Goal: Information Seeking & Learning: Learn about a topic

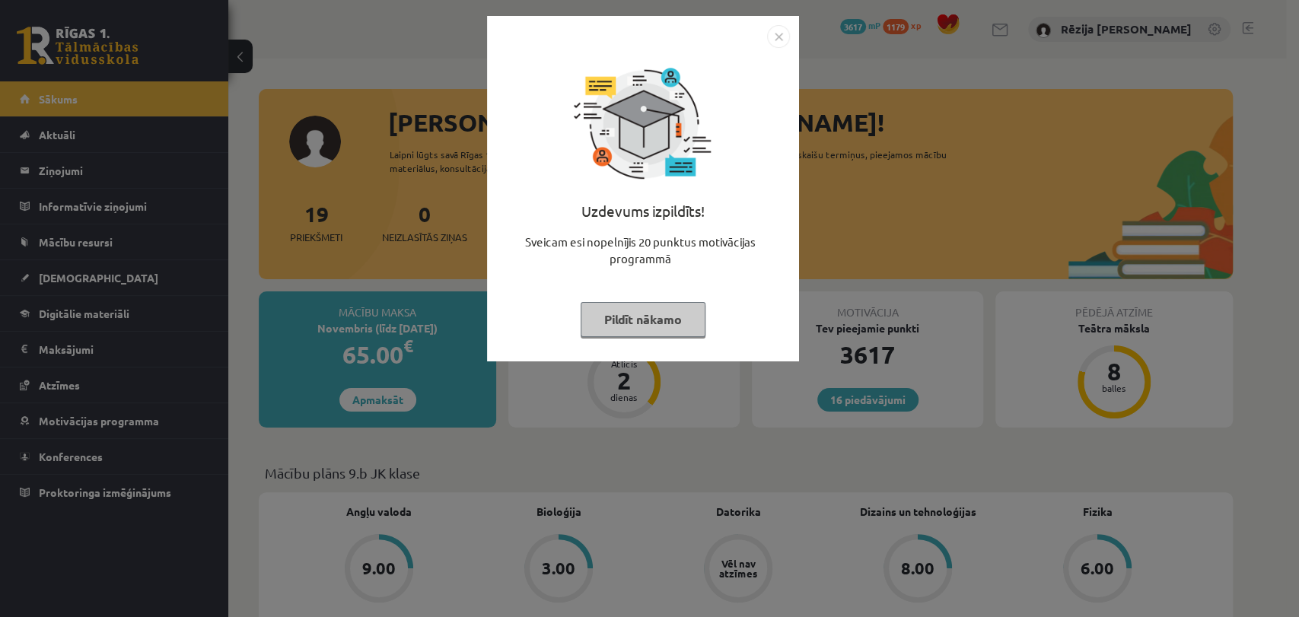
click at [777, 41] on img "Close" at bounding box center [778, 36] width 23 height 23
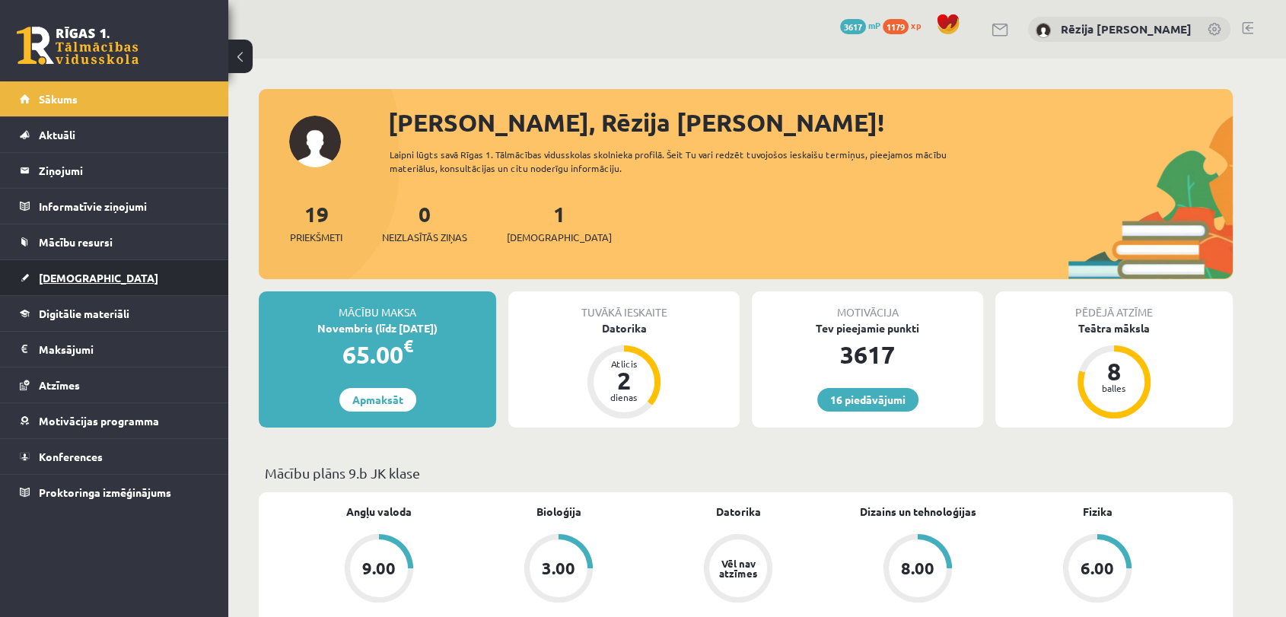
click at [72, 272] on span "[DEMOGRAPHIC_DATA]" at bounding box center [98, 278] width 119 height 14
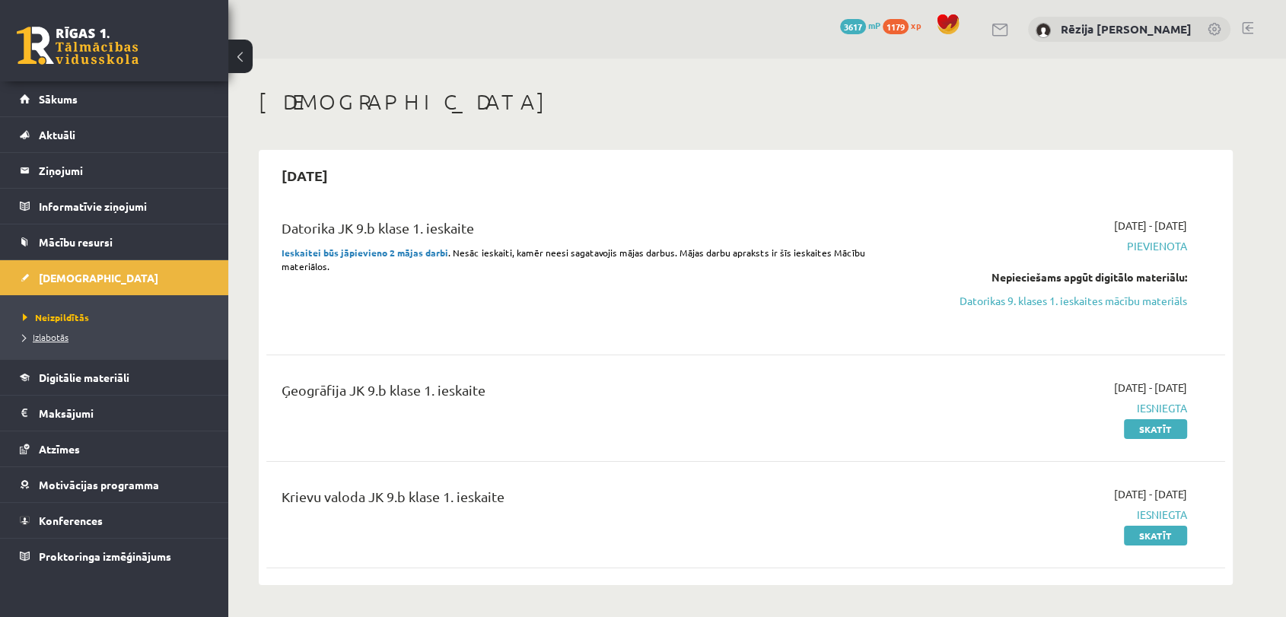
click at [68, 336] on span "Izlabotās" at bounding box center [46, 337] width 46 height 12
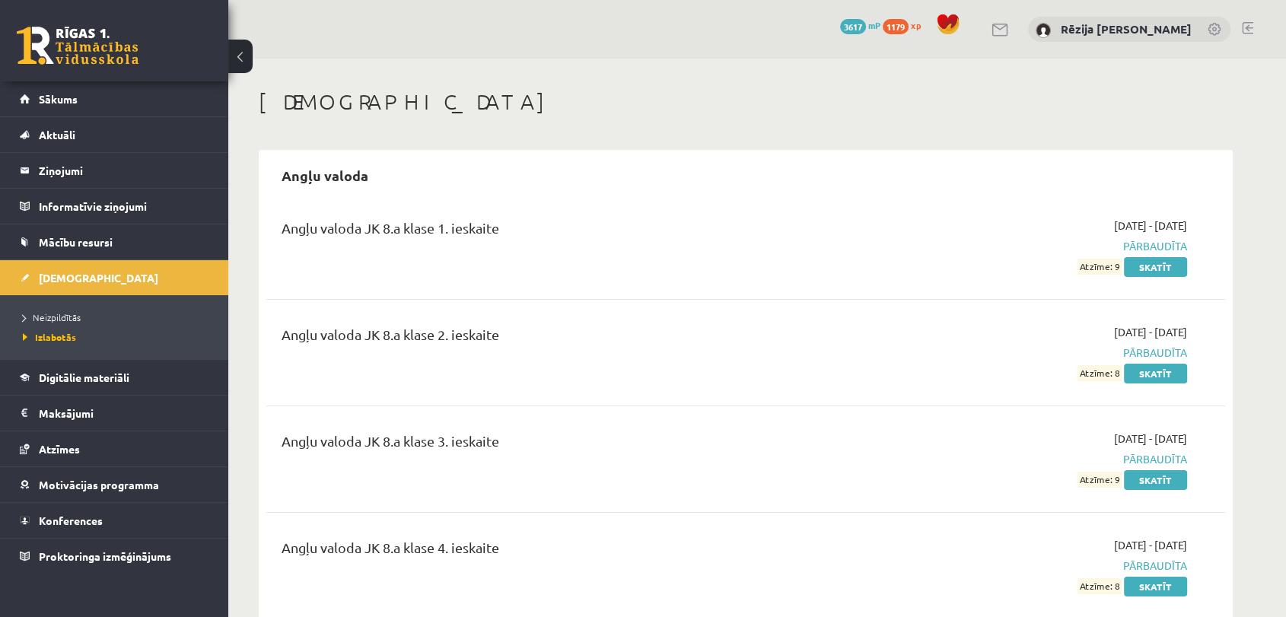
drag, startPoint x: 1284, startPoint y: 30, endPoint x: 1289, endPoint y: 54, distance: 24.8
click at [1286, 54] on html "16 Dāvanas 3617 mP 1179 xp Rēzija Anna Zeniņa Sākums Aktuāli Kā mācīties eSKOLĀ…" at bounding box center [643, 308] width 1286 height 617
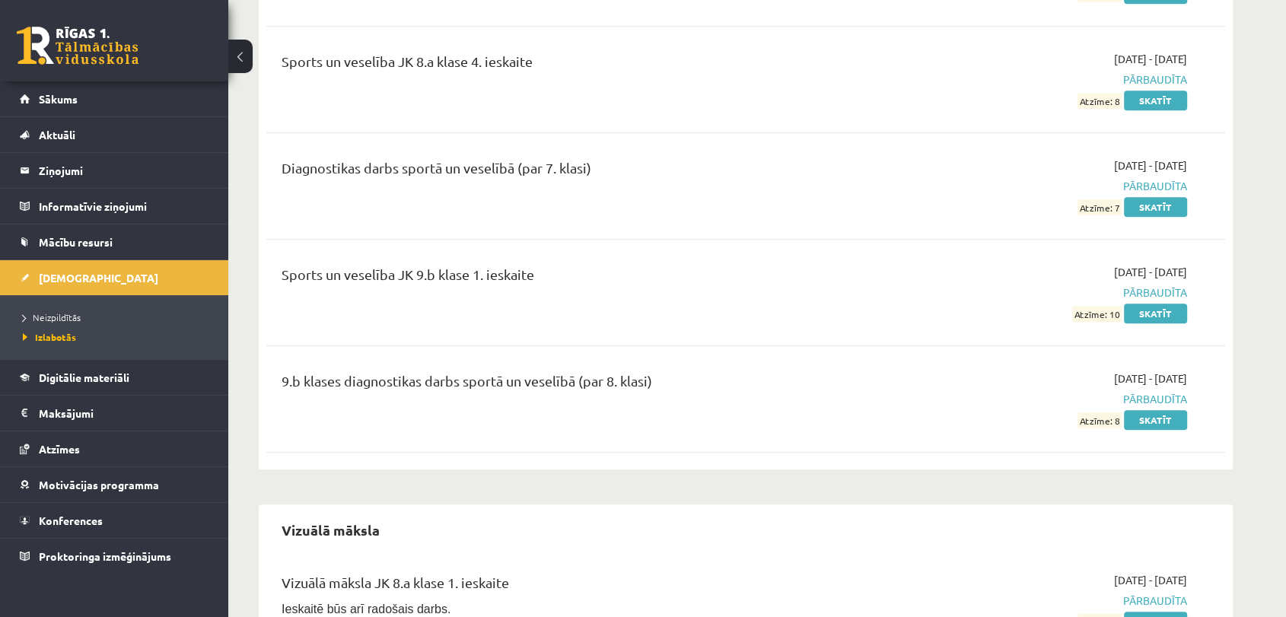
scroll to position [12952, 0]
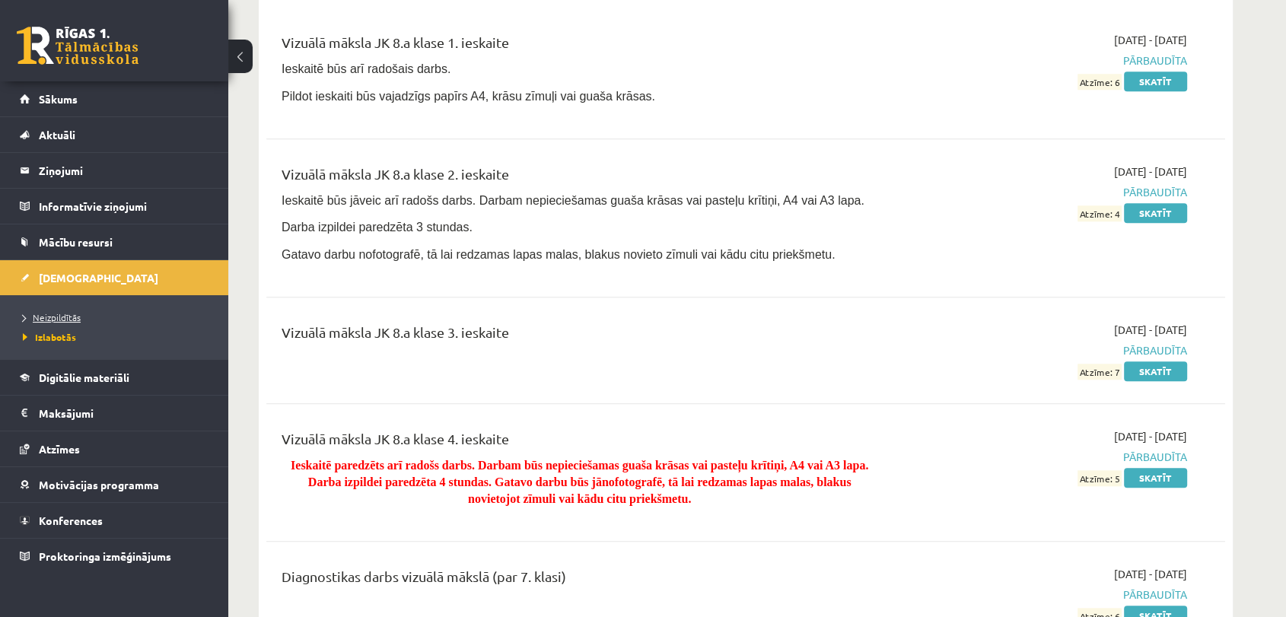
click at [49, 320] on span "Neizpildītās" at bounding box center [52, 317] width 58 height 12
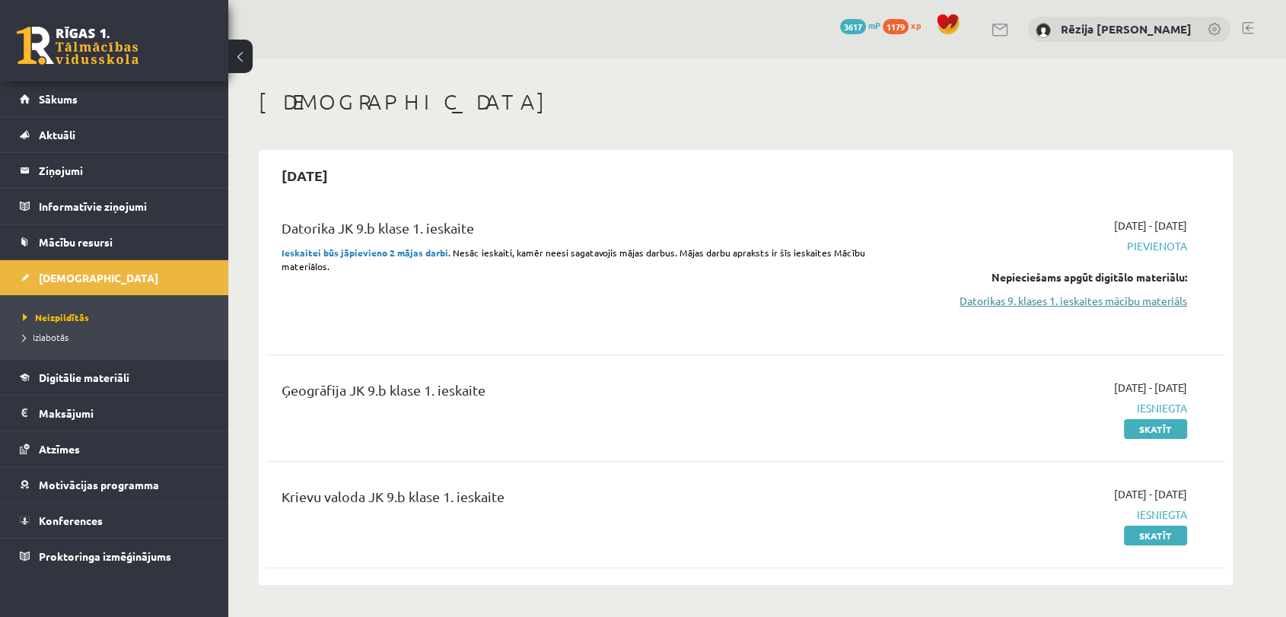
click at [1162, 306] on link "Datorikas 9. klases 1. ieskaites mācību materiāls" at bounding box center [1043, 301] width 287 height 16
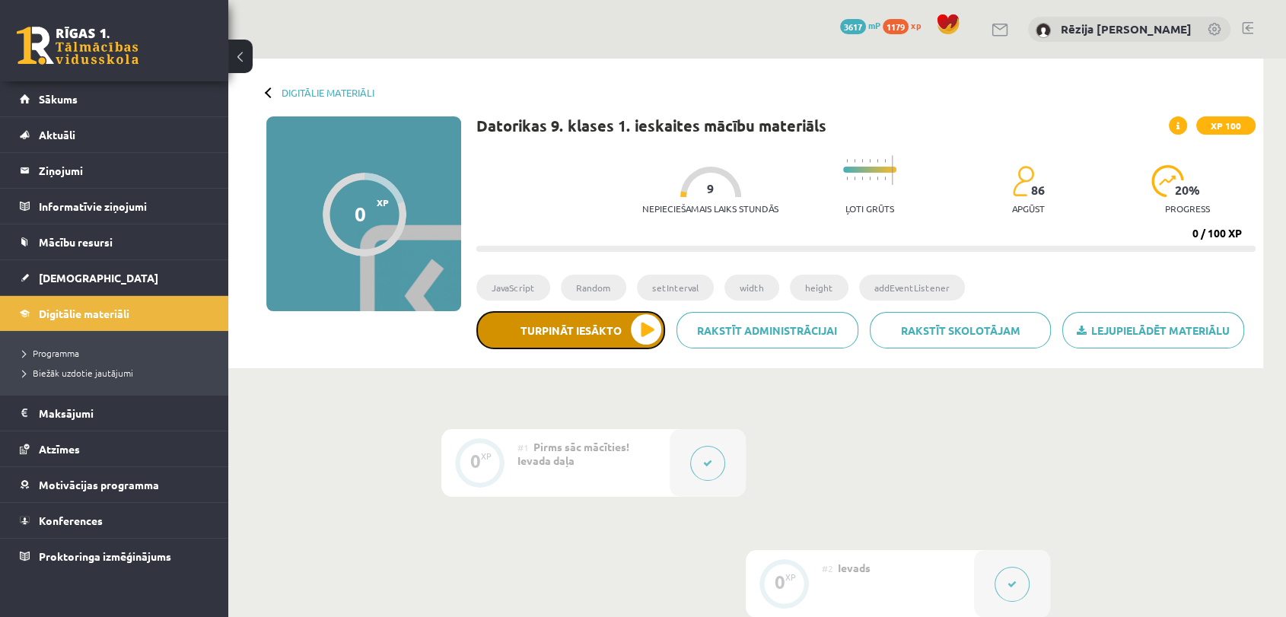
click at [622, 336] on button "Turpināt iesākto" at bounding box center [570, 330] width 189 height 38
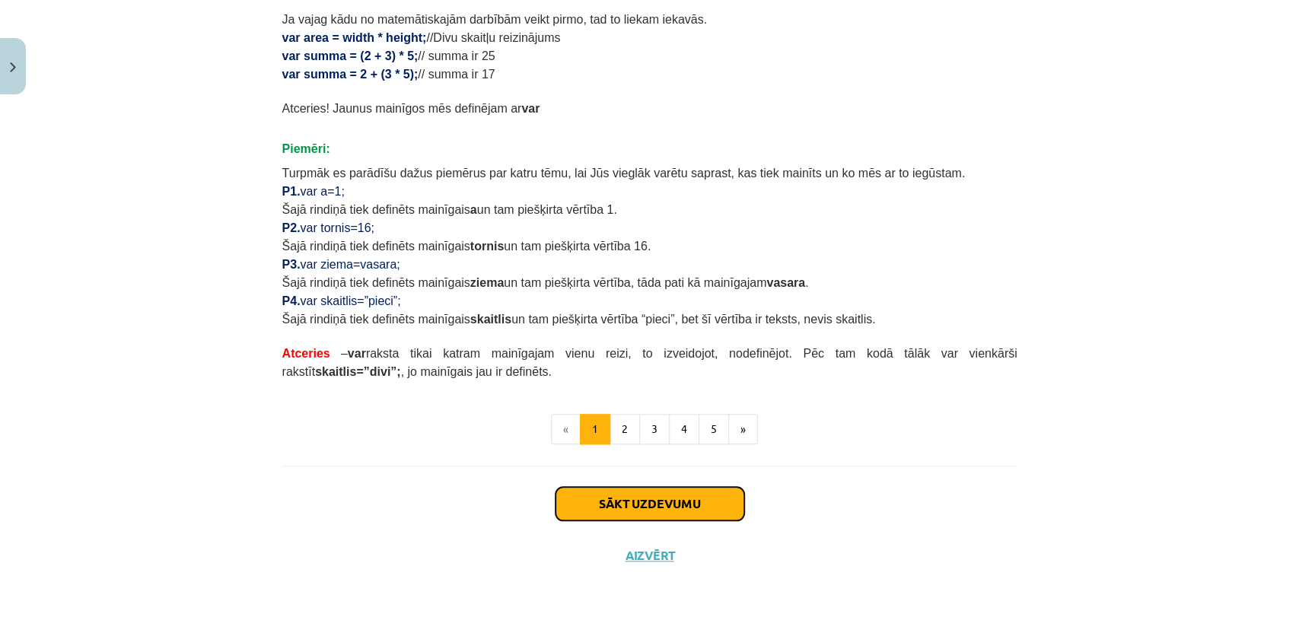
click at [650, 501] on button "Sākt uzdevumu" at bounding box center [649, 503] width 189 height 33
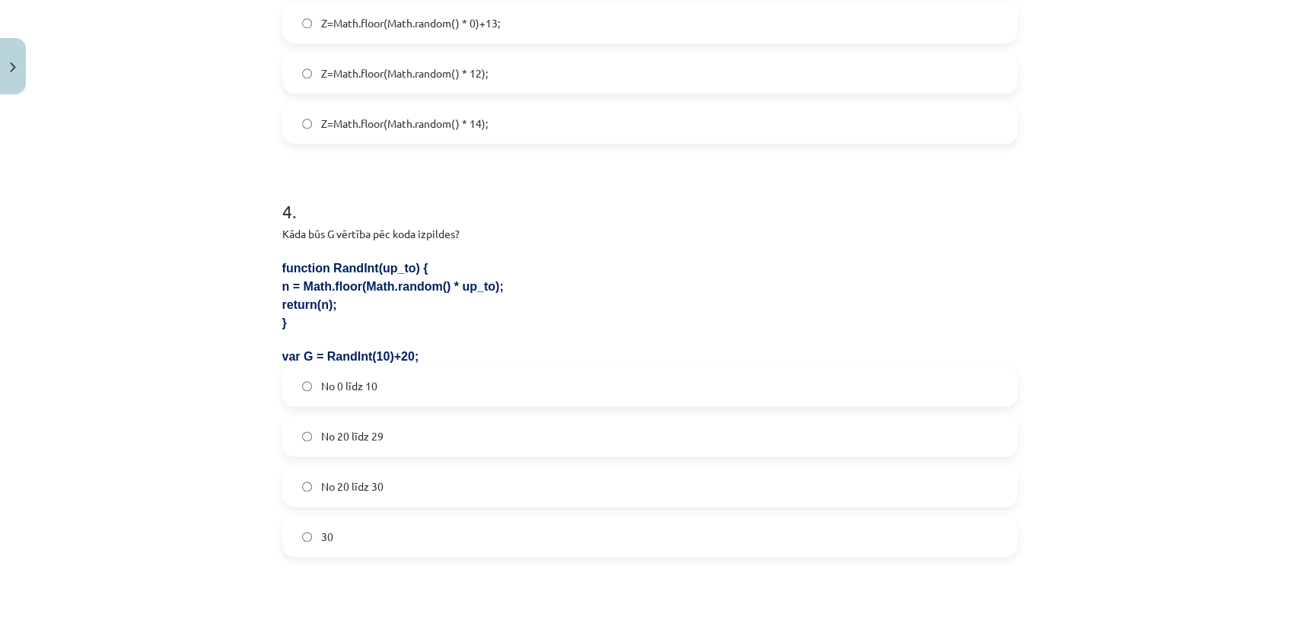
scroll to position [1546, 0]
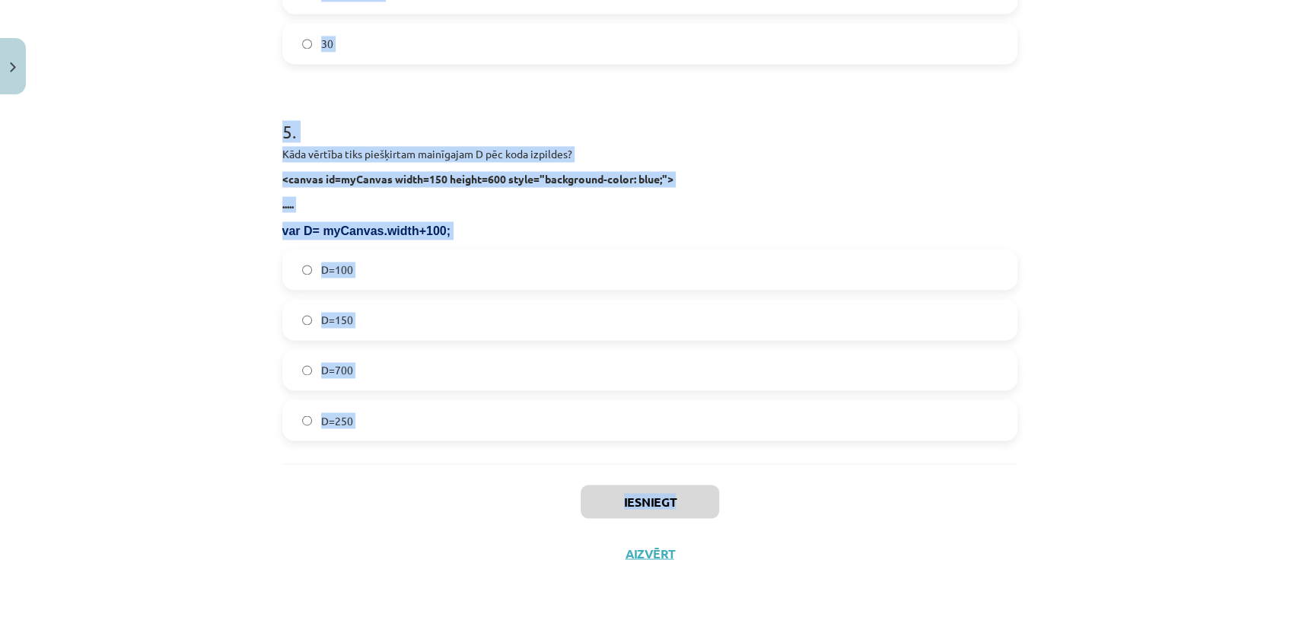
drag, startPoint x: 250, startPoint y: 281, endPoint x: 727, endPoint y: 487, distance: 520.4
click at [727, 487] on div "Mācību tēma: Datorikas 9. klases 1. ieskaites mācību materiāls #3 1. Tēma - Ran…" at bounding box center [649, 308] width 1299 height 617
copy div "9 . Lore ipsu dolorsi ametco adipi elitsed doeiu te incidid utl etdolor 91? mag…"
click at [200, 306] on div "Mācību tēma: Datorikas 9. klases 1. ieskaites mācību materiāls #3 1. Tēma - Ran…" at bounding box center [649, 308] width 1299 height 617
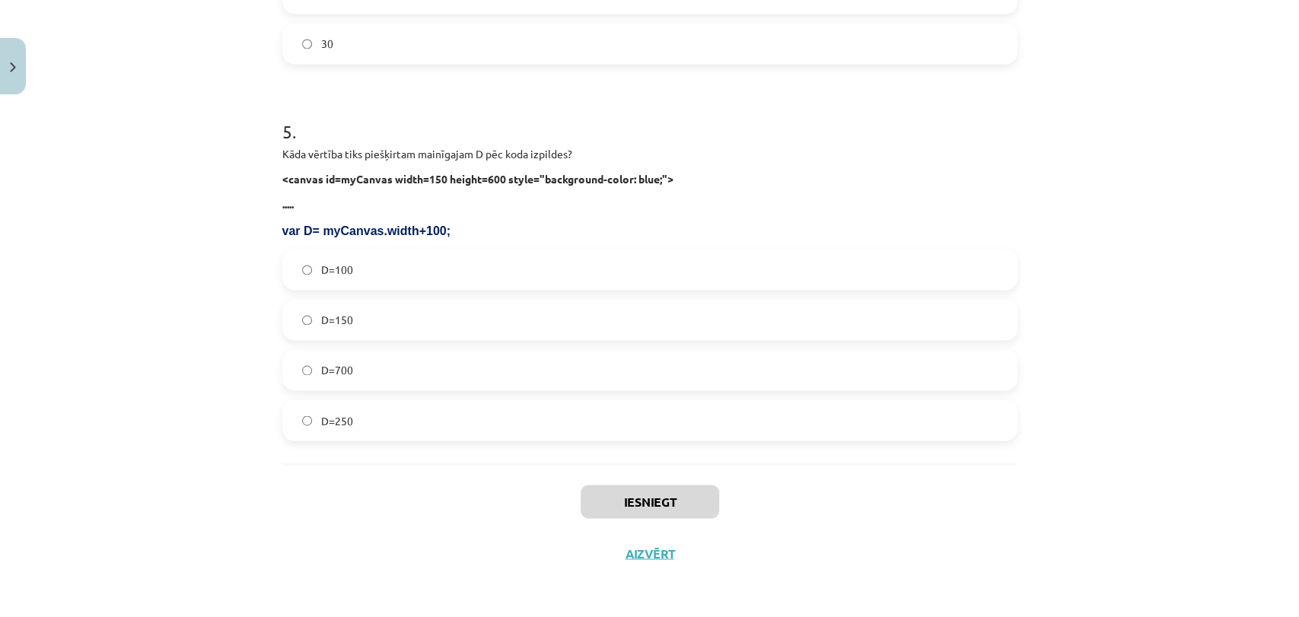
scroll to position [0, 0]
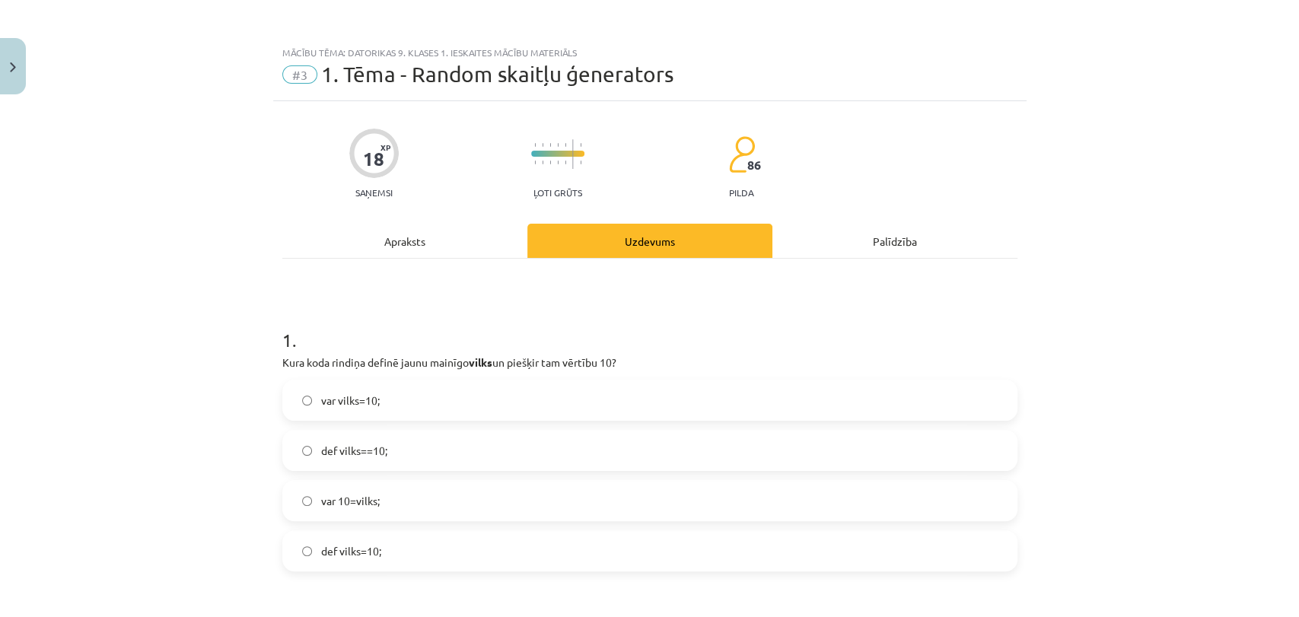
click at [362, 400] on span "var vilks=10;" at bounding box center [350, 401] width 59 height 16
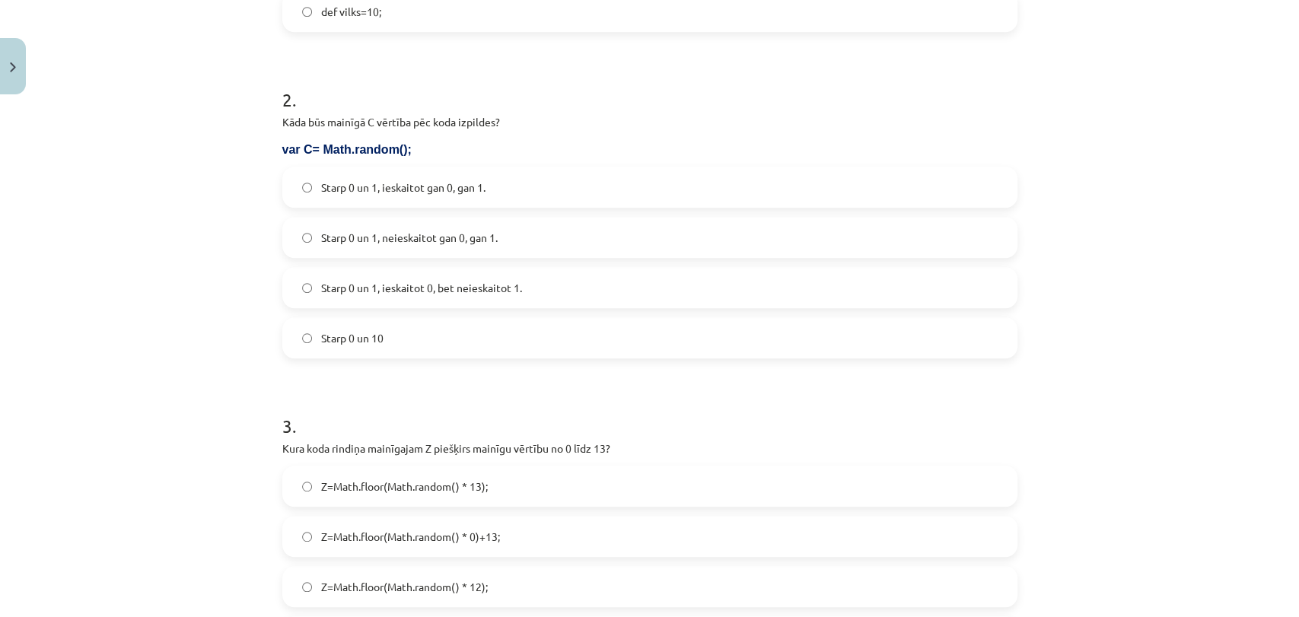
click at [408, 173] on label "Starp 0 un 1, ieskaitot gan 0, gan 1." at bounding box center [650, 187] width 732 height 38
click at [519, 289] on label "Starp 0 un 1, ieskaitot 0, bet neieskaitot 1." at bounding box center [650, 288] width 732 height 38
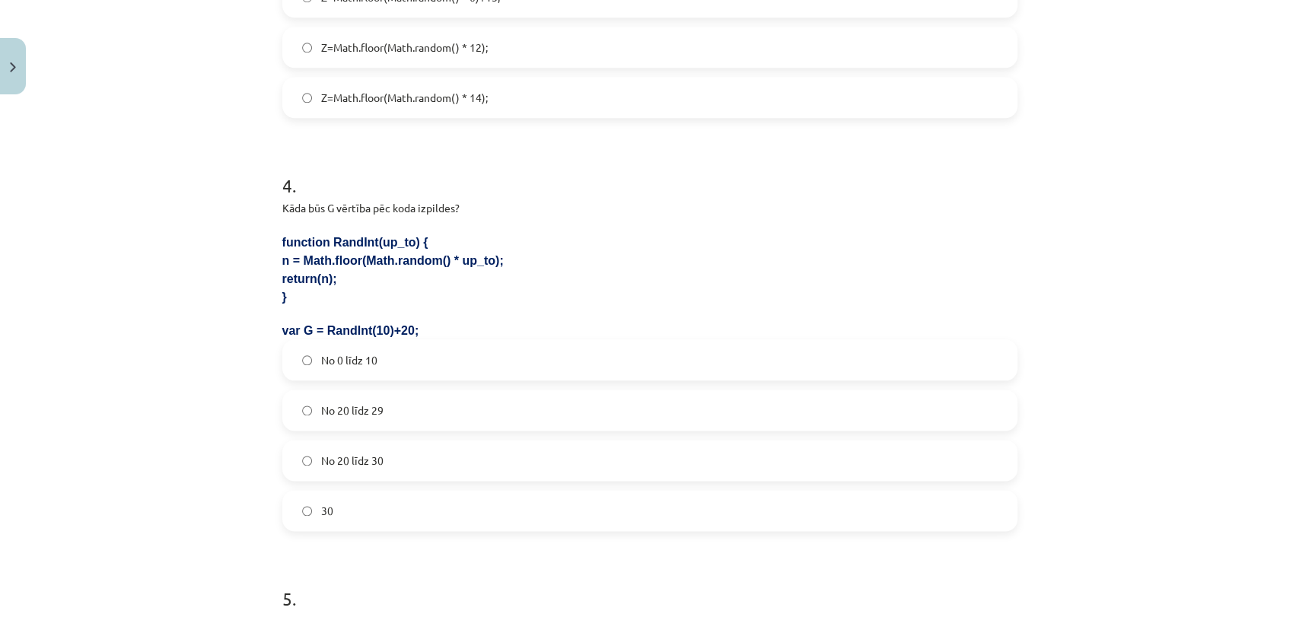
click at [485, 95] on label "Z=Math.floor(Math.random() * 14);" at bounding box center [650, 97] width 732 height 38
click at [375, 412] on span "No 20 līdz 29" at bounding box center [352, 410] width 62 height 16
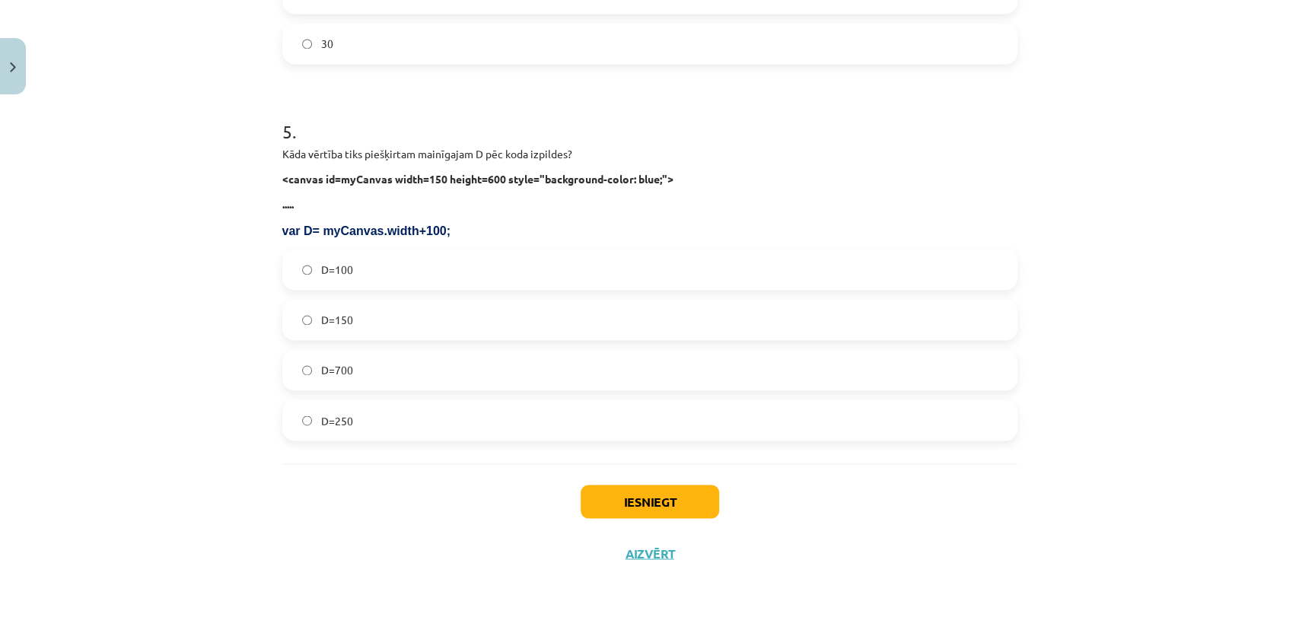
click at [403, 421] on label "D=250" at bounding box center [650, 420] width 732 height 38
click at [659, 498] on button "Iesniegt" at bounding box center [649, 501] width 138 height 33
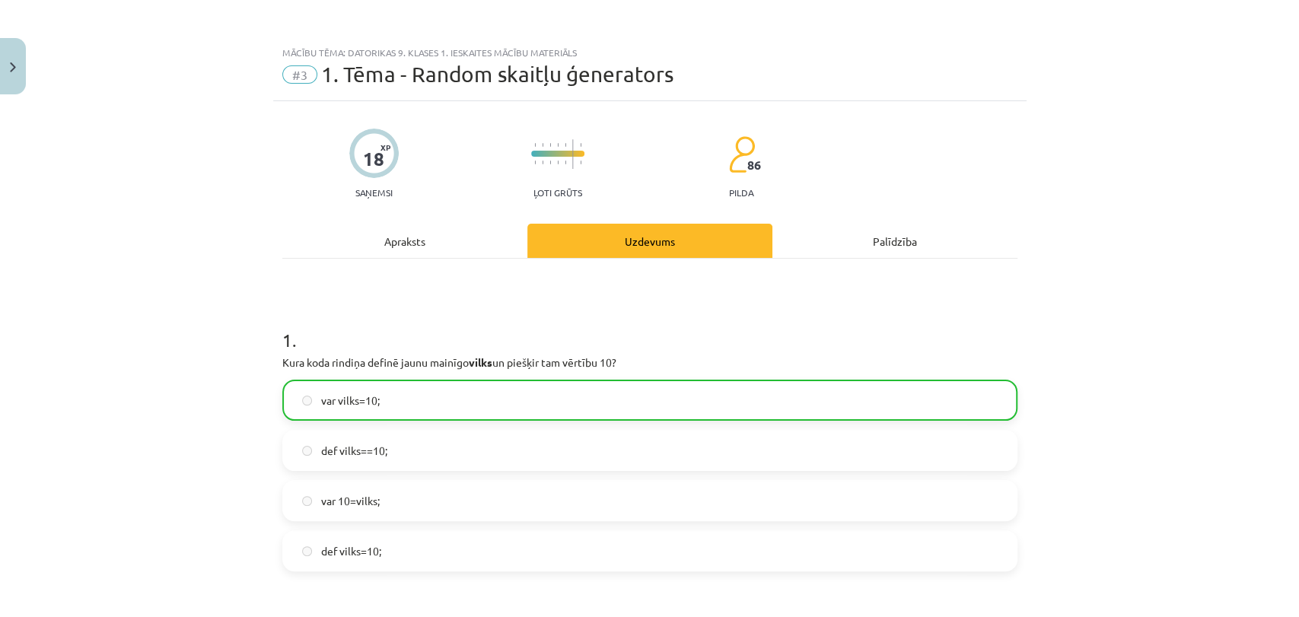
scroll to position [1594, 0]
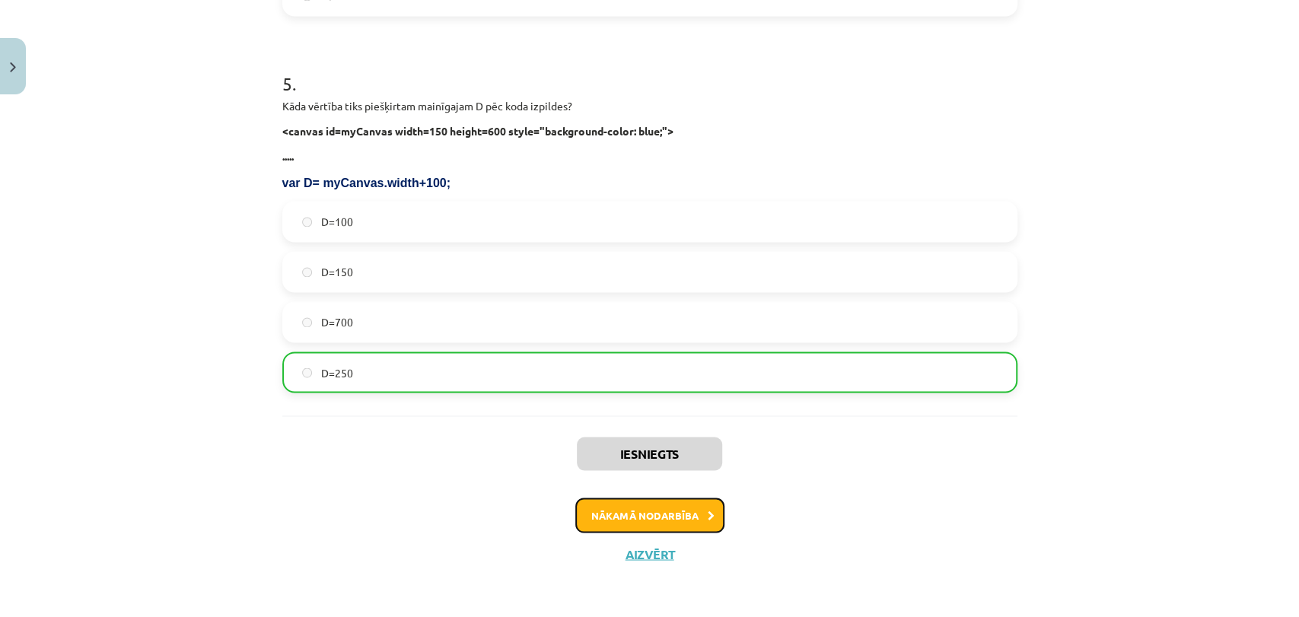
click at [644, 524] on button "Nākamā nodarbība" at bounding box center [649, 515] width 149 height 35
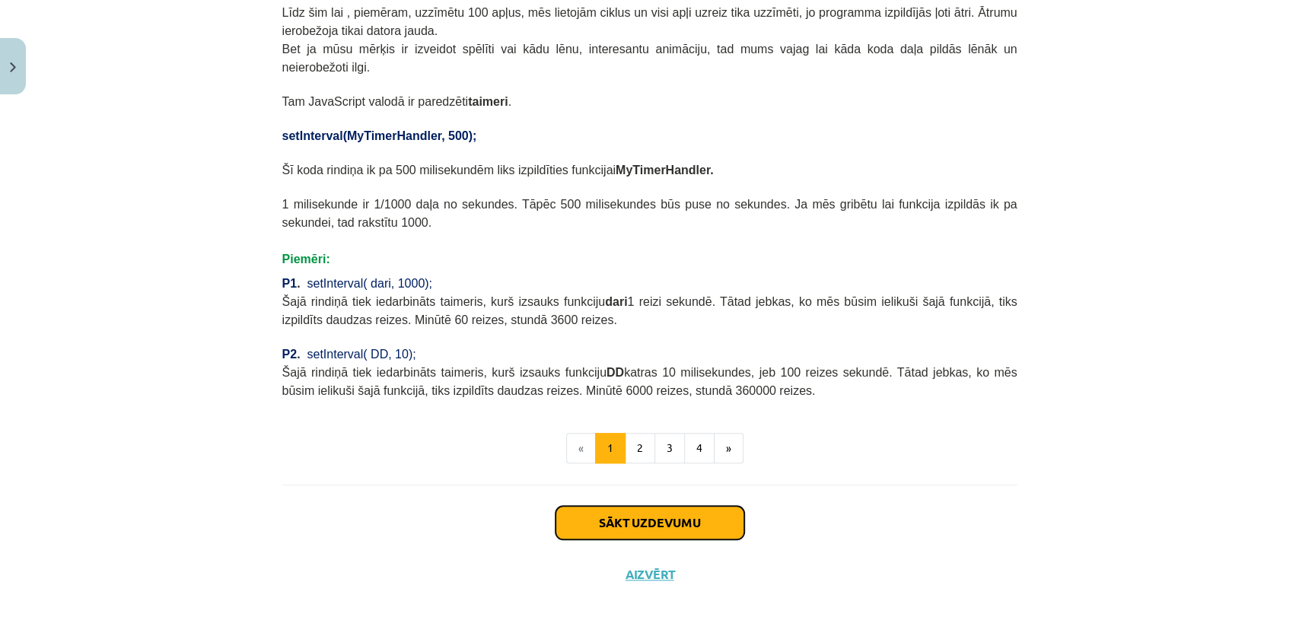
click at [692, 506] on button "Sākt uzdevumu" at bounding box center [649, 522] width 189 height 33
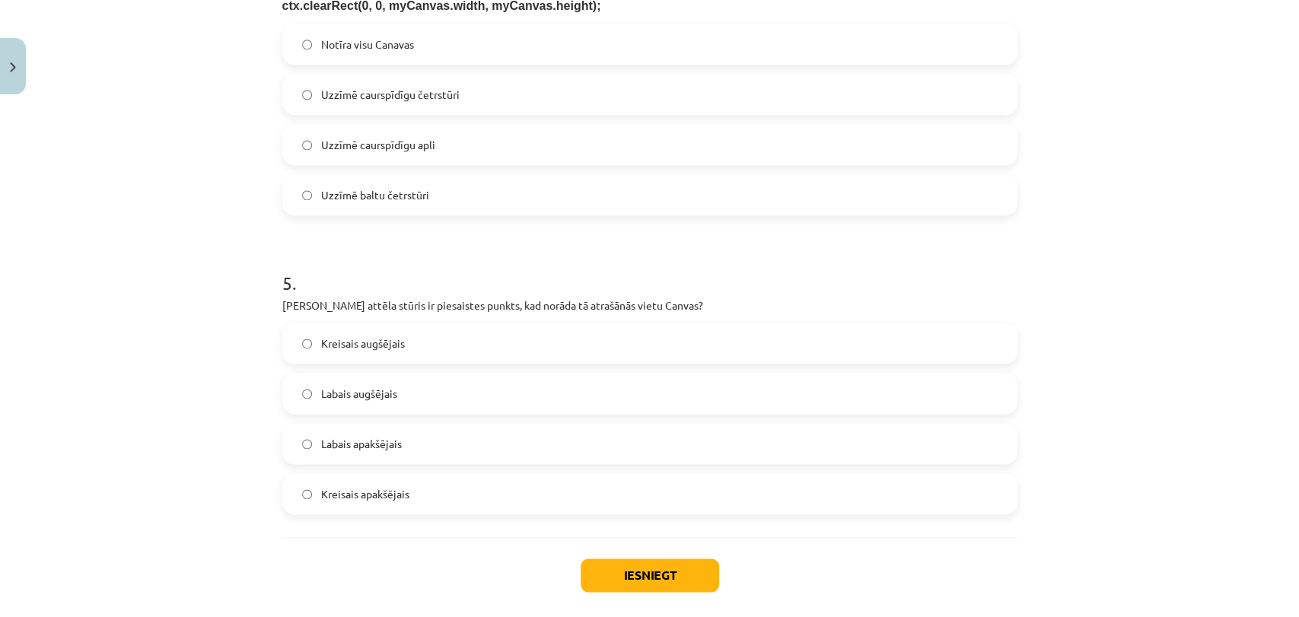
scroll to position [1406, 0]
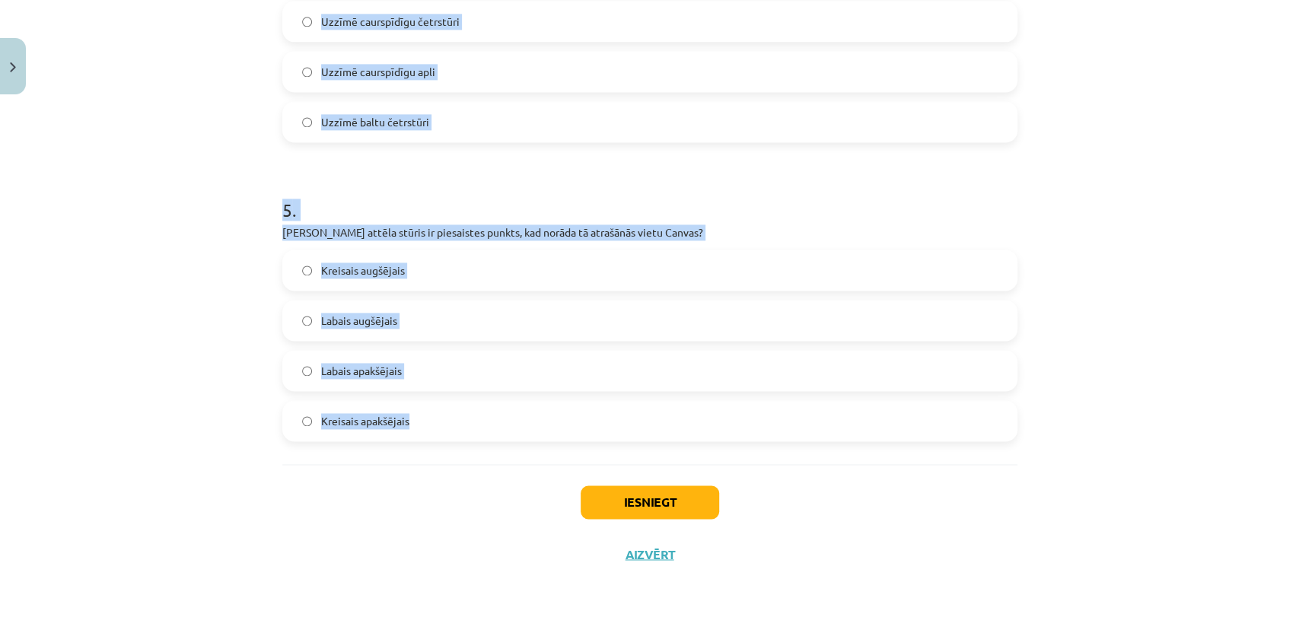
drag, startPoint x: 263, startPoint y: 280, endPoint x: 563, endPoint y: 454, distance: 346.7
click at [563, 454] on div "Mācību tēma: Datorikas 9. klases 1. ieskaites mācību materiāls #4 2. Tēma - Met…" at bounding box center [649, 308] width 1299 height 617
copy form "3 . Lo ipsu dol sita consecte: adi E = sed Doeiu(); T.inc = "utlab://etdol.ma/a…"
click at [114, 399] on div "Mācību tēma: Datorikas 9. klases 1. ieskaites mācību materiāls #4 2. Tēma - Met…" at bounding box center [649, 308] width 1299 height 617
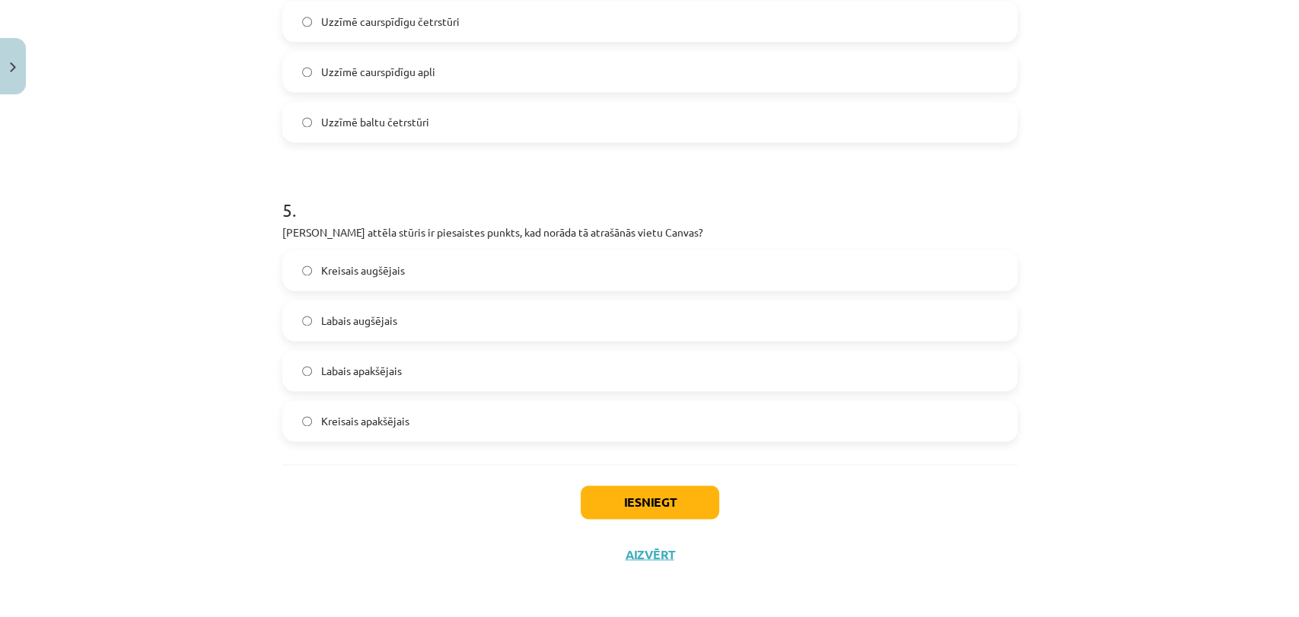
scroll to position [0, 0]
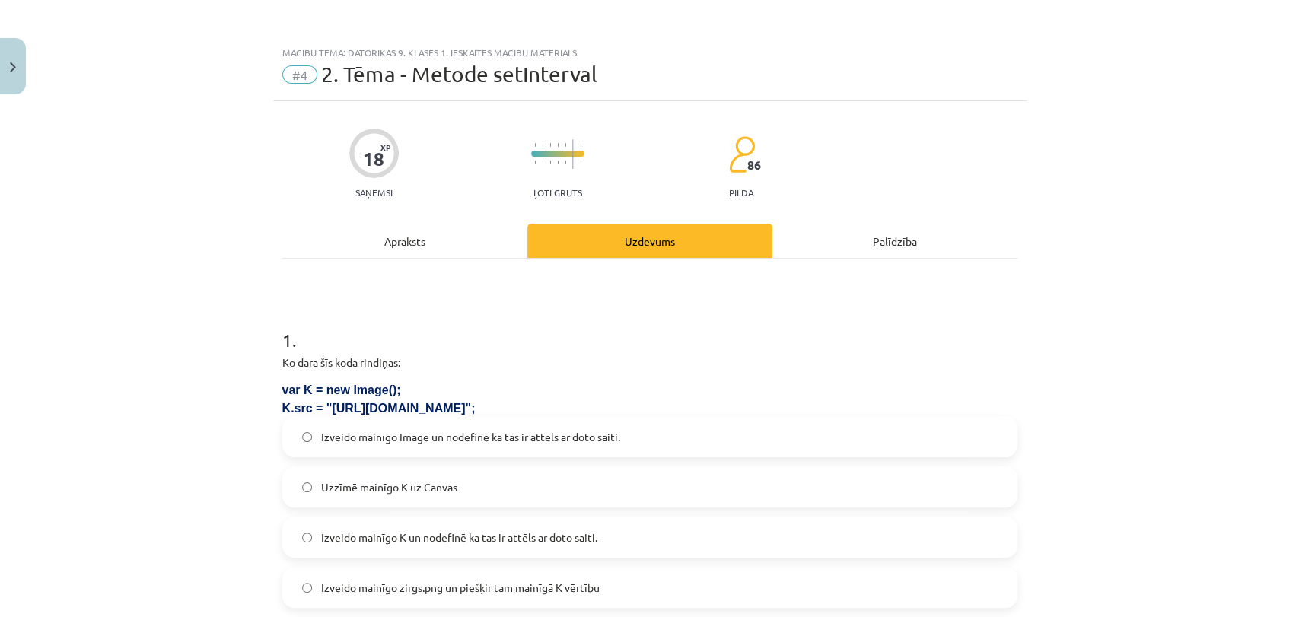
click at [437, 552] on label "Izveido mainīgo K un nodefinē ka tas ir attēls ar doto saiti." at bounding box center [650, 537] width 732 height 38
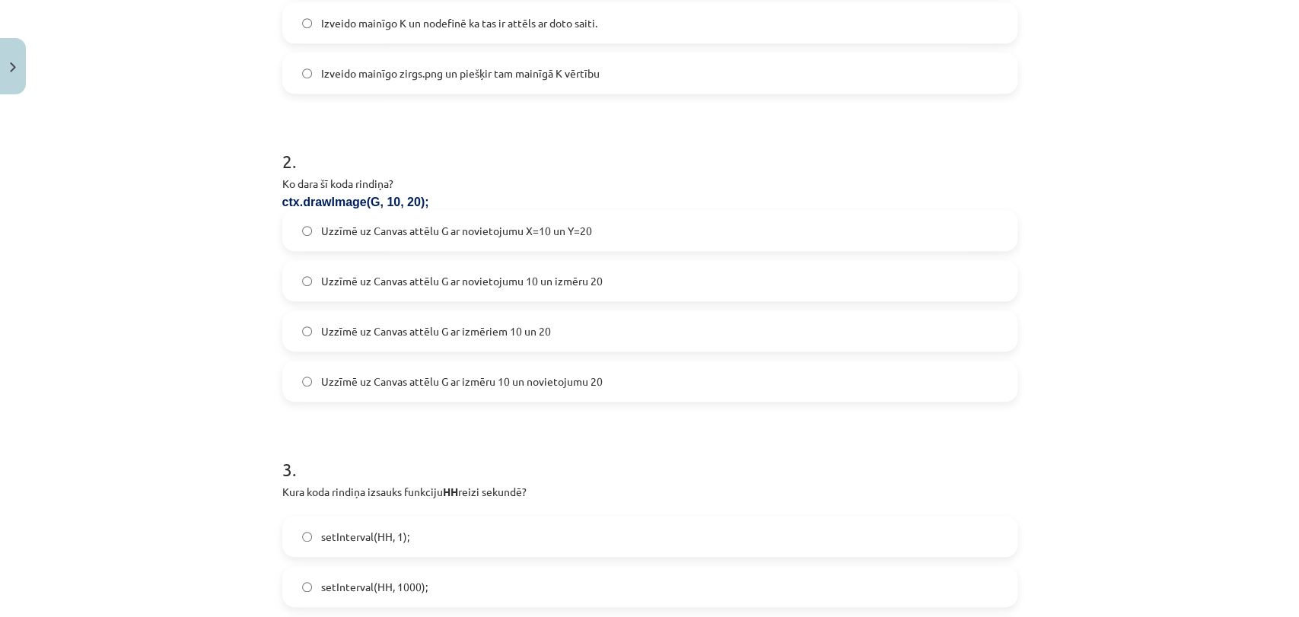
scroll to position [539, 0]
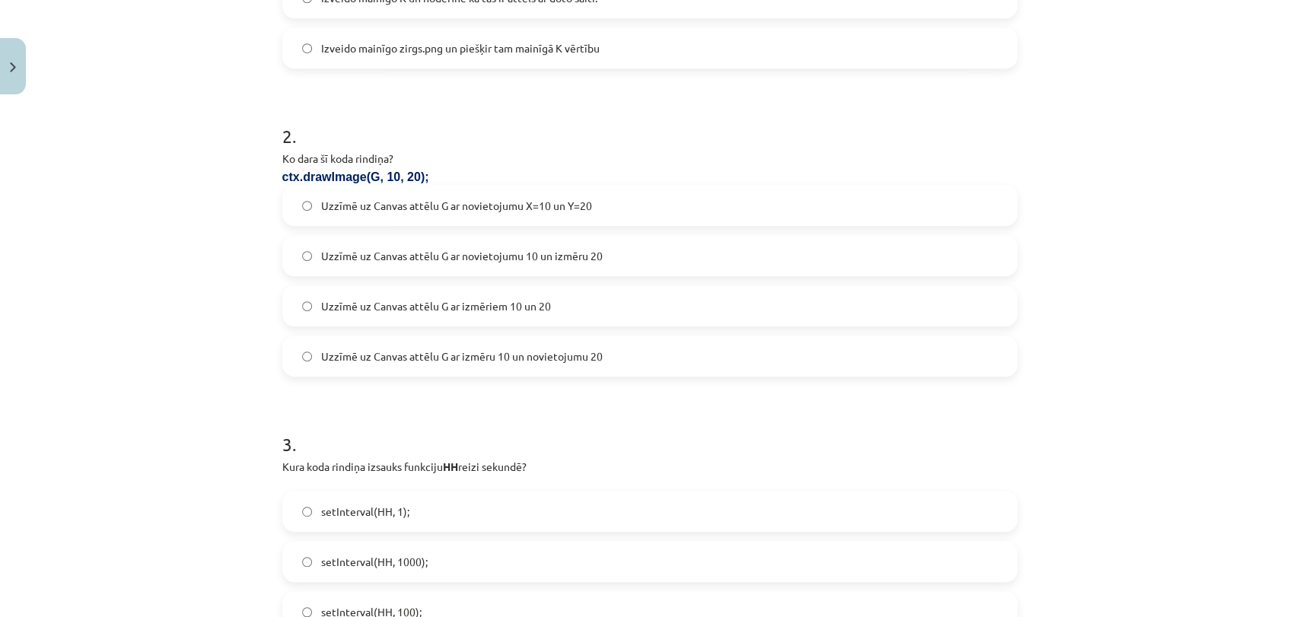
click at [539, 202] on span "Uzzīmē uz Canvas attēlu G ar novietojumu X=10 un Y=20" at bounding box center [456, 206] width 271 height 16
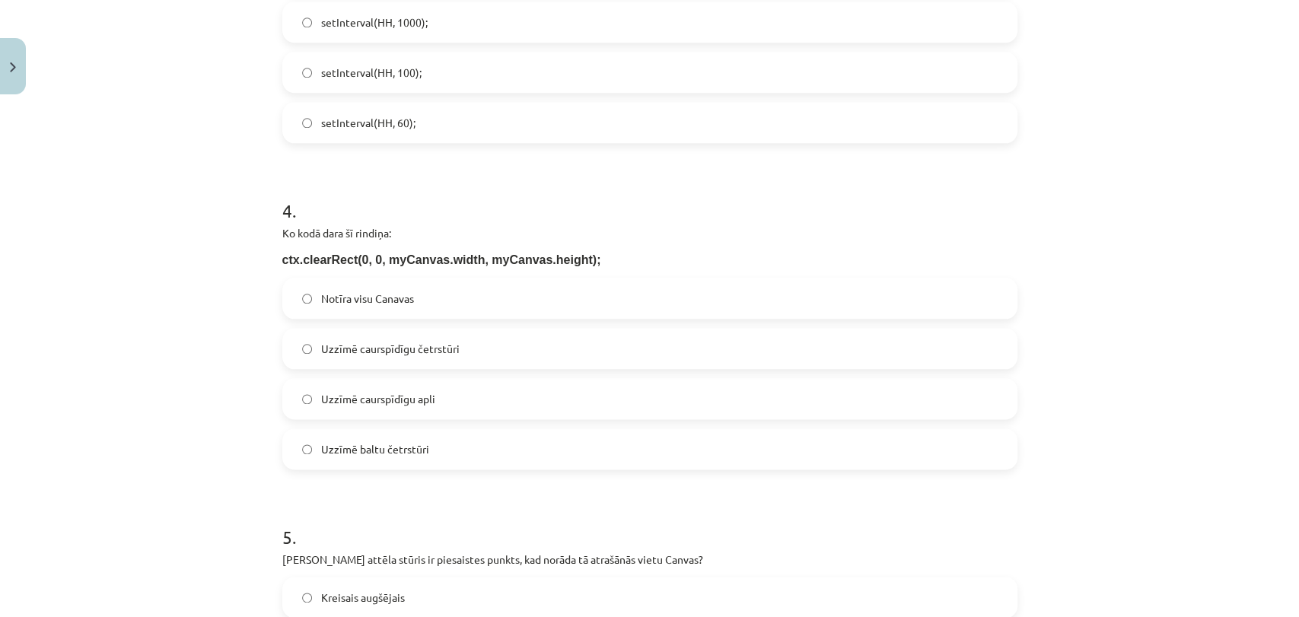
click at [472, 74] on label "setInterval(HH, 100);" at bounding box center [650, 72] width 732 height 38
click at [386, 294] on span "Notīra visu Canavas" at bounding box center [367, 299] width 93 height 16
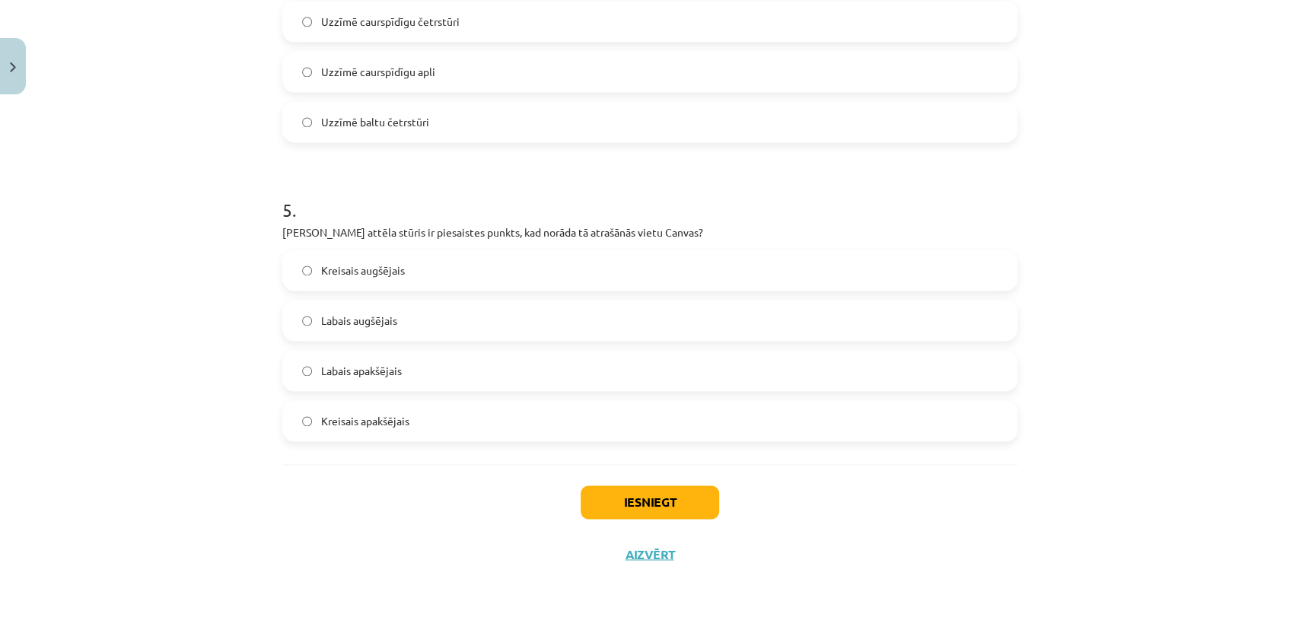
click at [411, 272] on label "Kreisais augšējais" at bounding box center [650, 270] width 732 height 38
click at [632, 491] on button "Iesniegt" at bounding box center [649, 501] width 138 height 33
click at [590, 512] on button "Iesniegt" at bounding box center [649, 501] width 138 height 33
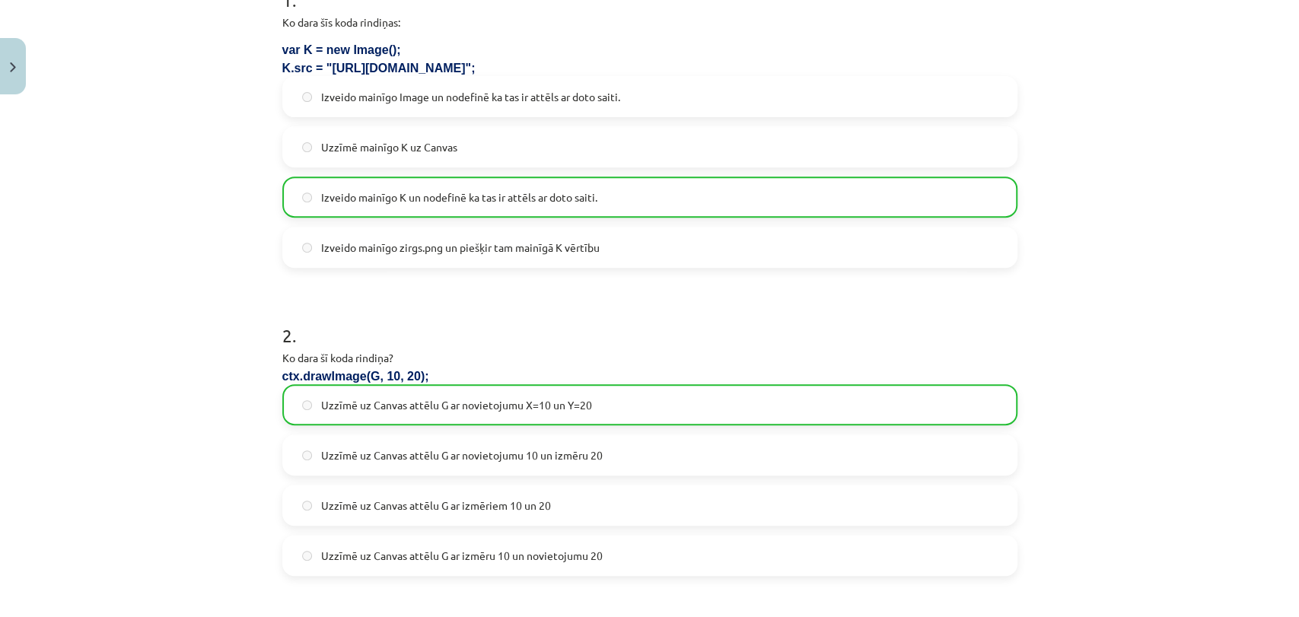
scroll to position [0, 0]
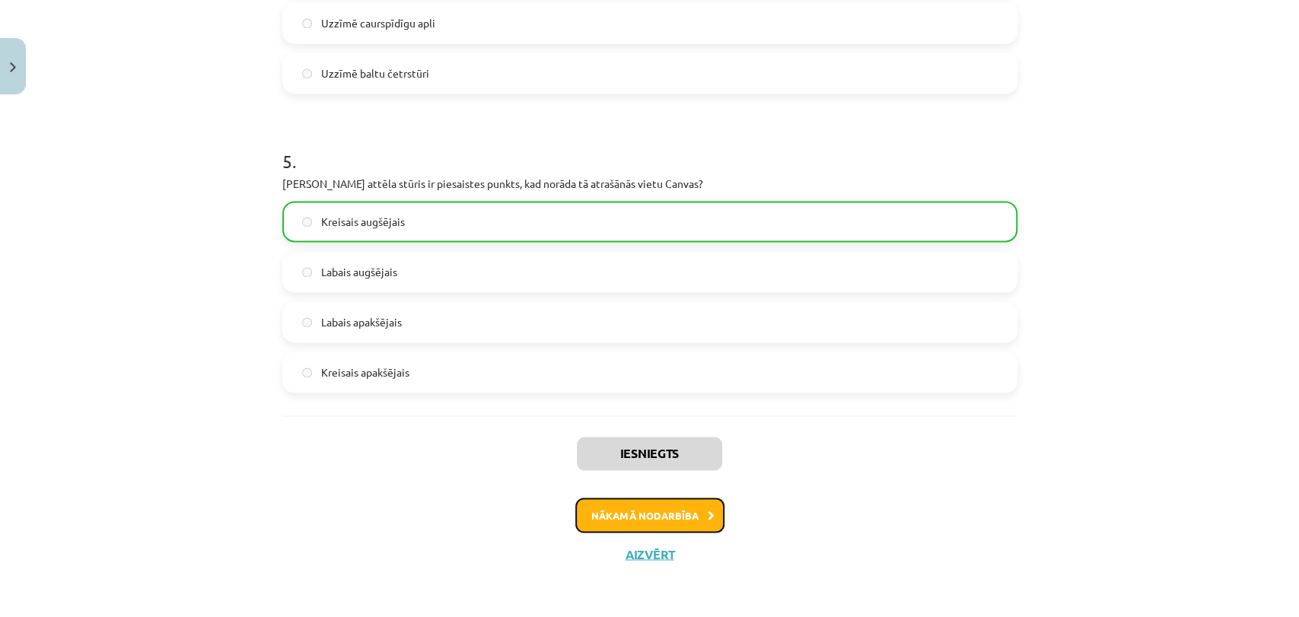
click at [628, 500] on button "Nākamā nodarbība" at bounding box center [649, 515] width 149 height 35
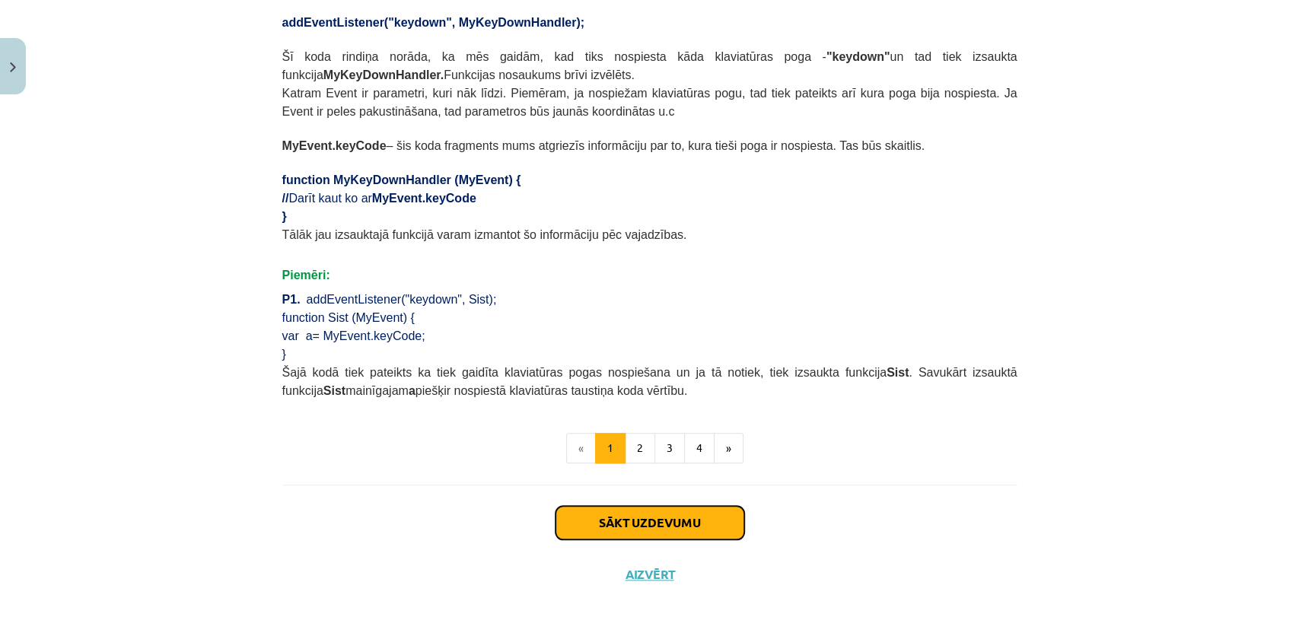
click at [647, 506] on button "Sākt uzdevumu" at bounding box center [649, 522] width 189 height 33
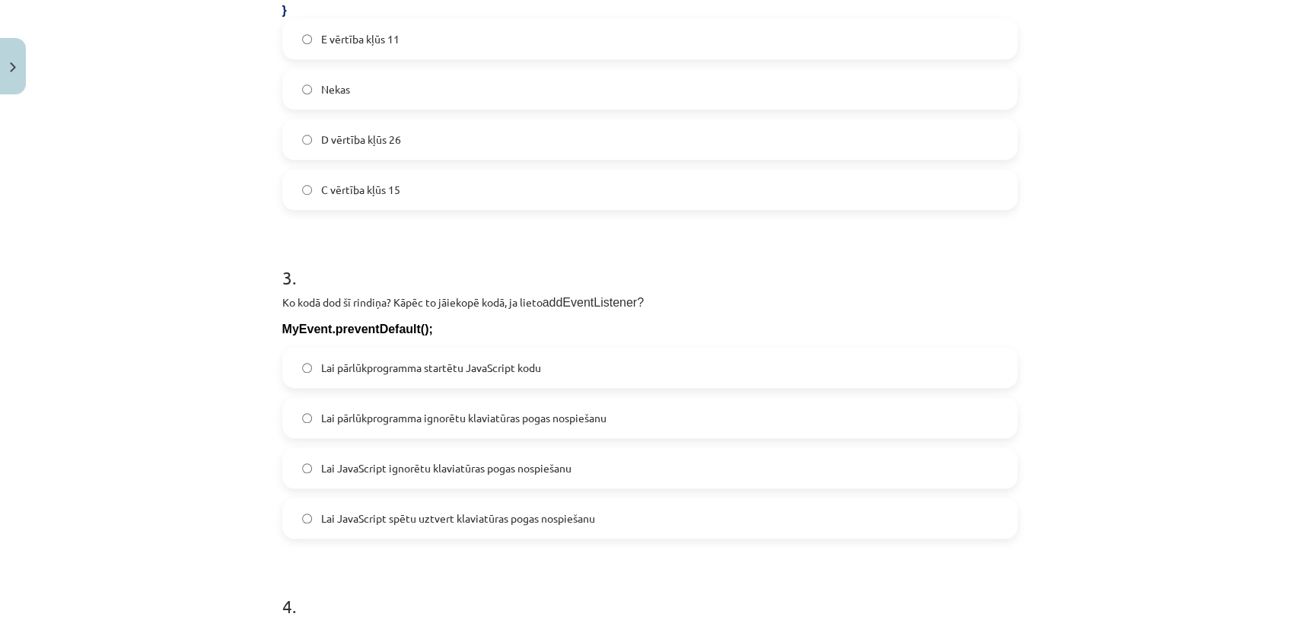
scroll to position [1194, 0]
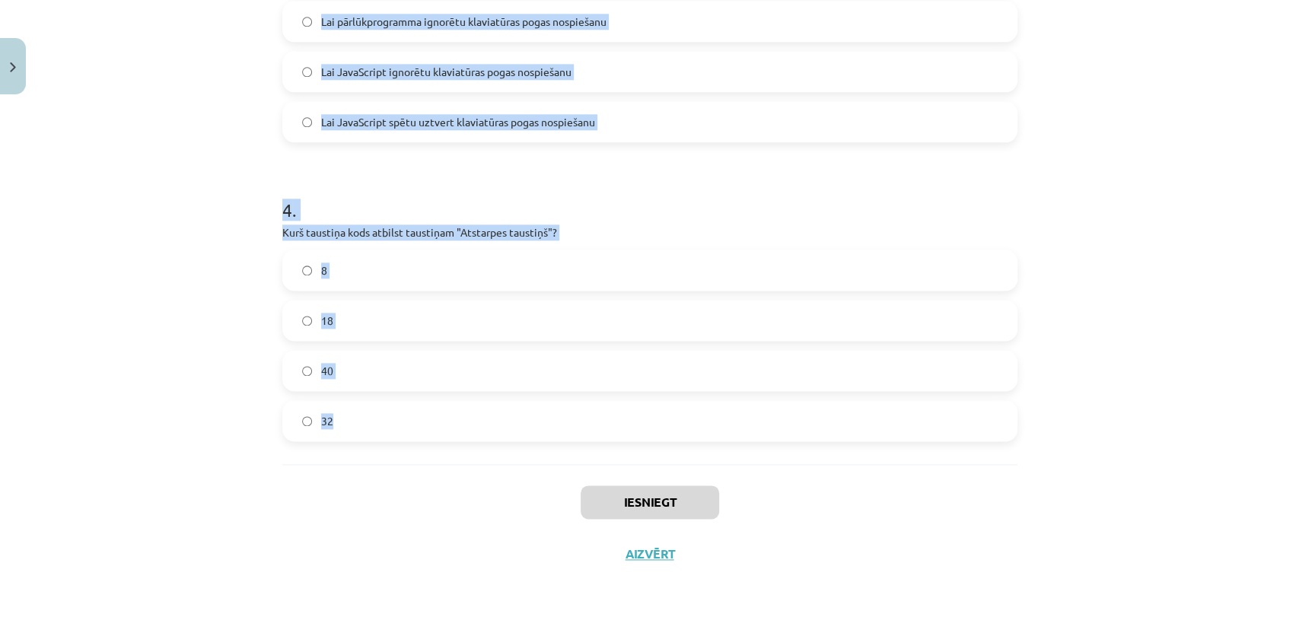
drag, startPoint x: 222, startPoint y: 284, endPoint x: 625, endPoint y: 431, distance: 428.4
click at [625, 431] on div "Mācību tēma: Datorikas 9. klases 1. ieskaites mācību materiāls #5 3. Tēma - Kla…" at bounding box center [649, 308] width 1299 height 617
copy form "0 . Lore ipsu dolorsi ame consectetur adipi elitseddoei tempori utlabore Etdo ?…"
click at [201, 286] on div "Mācību tēma: Datorikas 9. klases 1. ieskaites mācību materiāls #5 3. Tēma - Kla…" at bounding box center [649, 308] width 1299 height 617
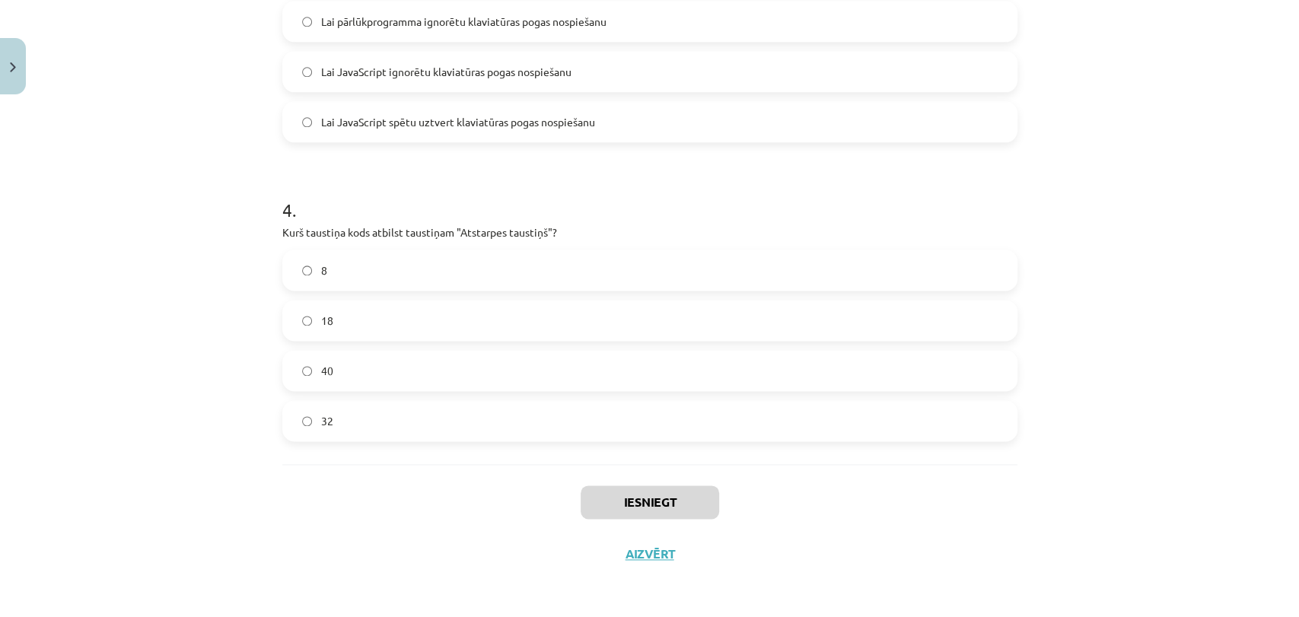
scroll to position [0, 0]
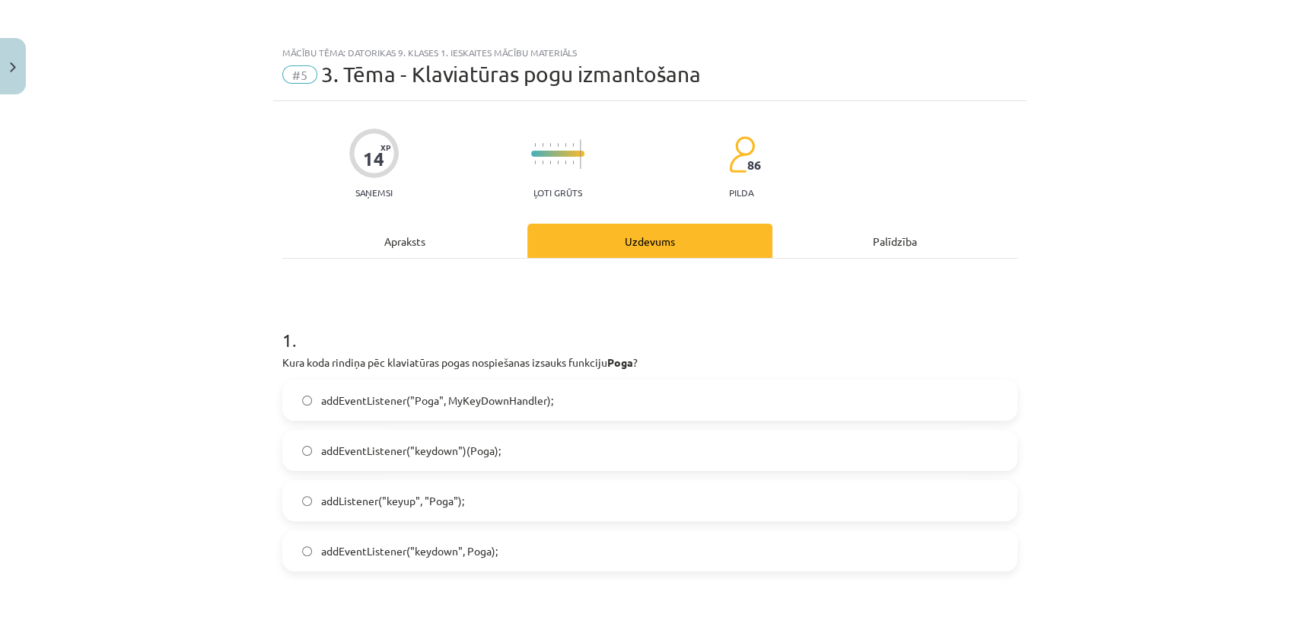
click at [463, 453] on span "addEventListener("keydown")(Poga);" at bounding box center [411, 451] width 180 height 16
click at [510, 549] on label "addEventListener("keydown", Poga);" at bounding box center [650, 551] width 732 height 38
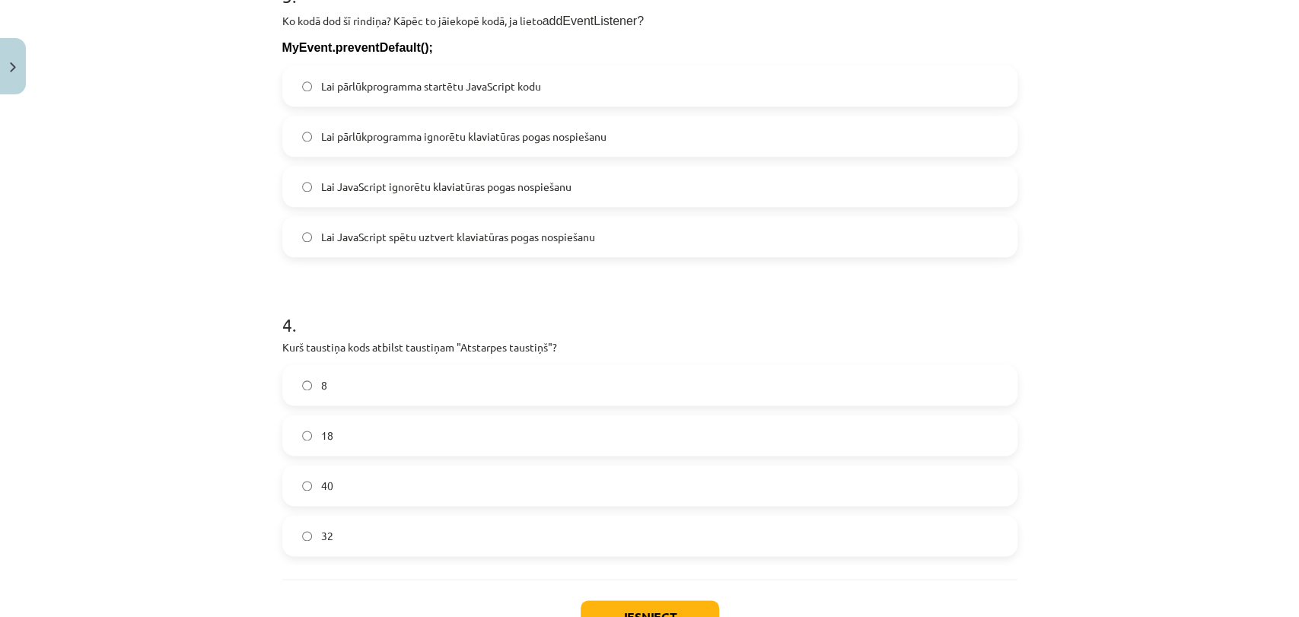
scroll to position [539, 0]
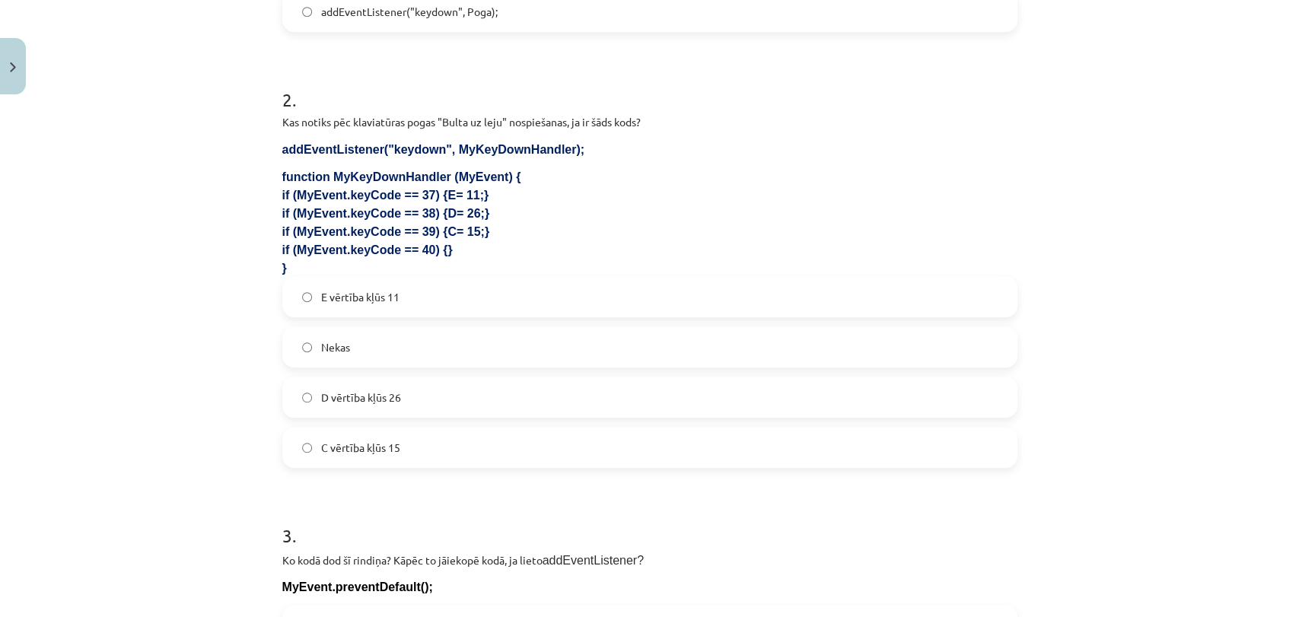
click at [371, 338] on label "Nekas" at bounding box center [650, 347] width 732 height 38
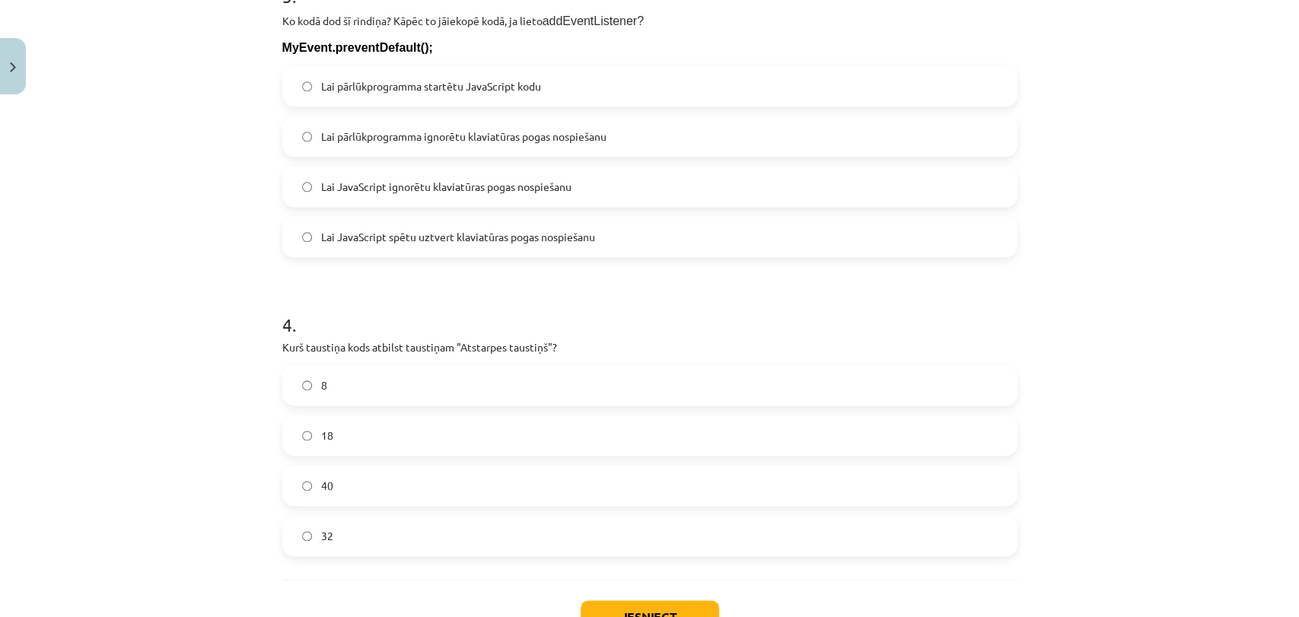
click at [445, 129] on span "Lai pārlūkprogramma ignorētu klaviatūras pogas nospiešanu" at bounding box center [463, 137] width 285 height 16
click at [337, 536] on label "32" at bounding box center [650, 536] width 732 height 38
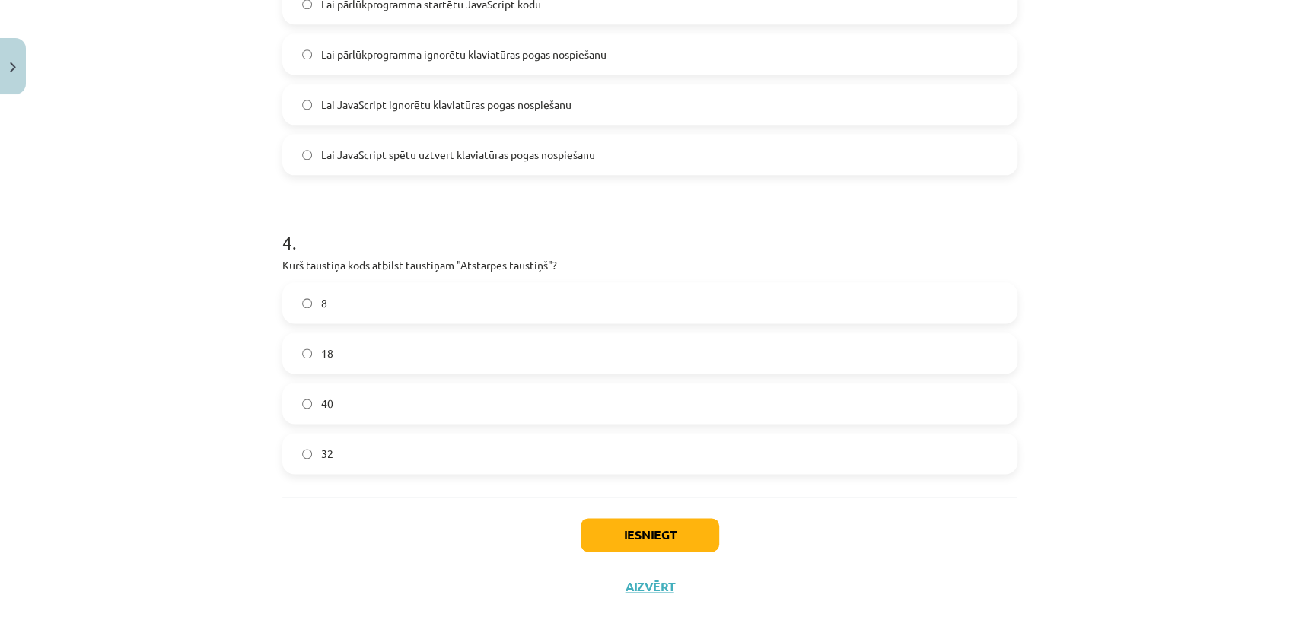
scroll to position [1194, 0]
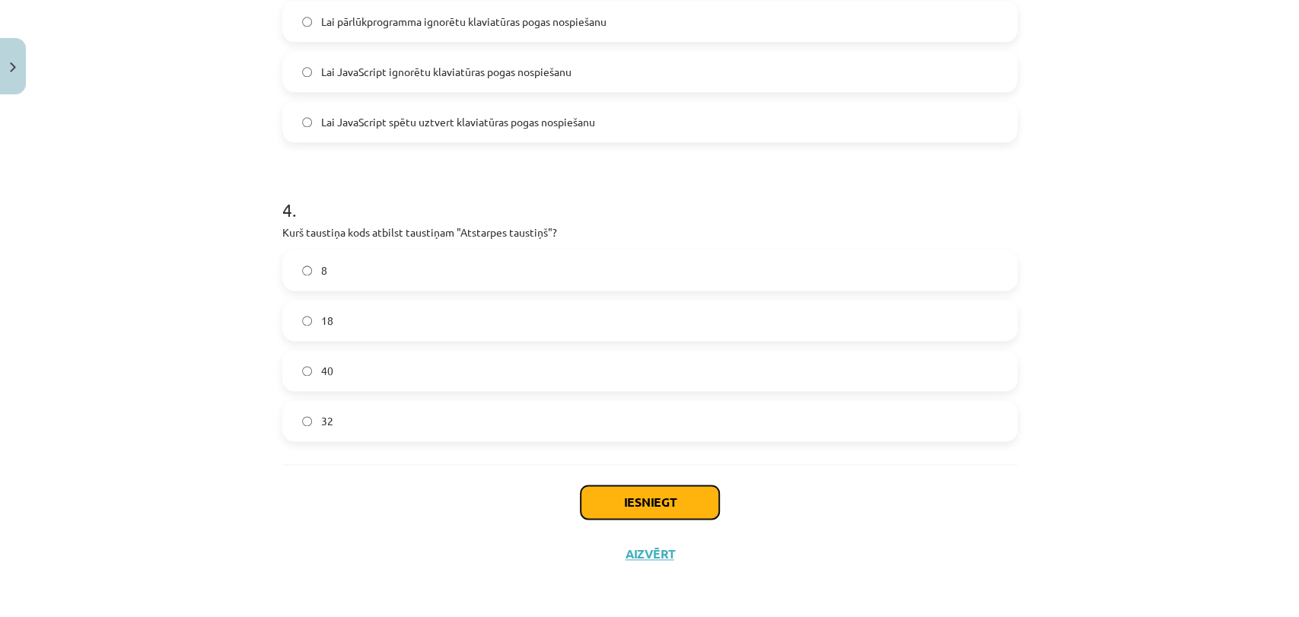
click at [626, 499] on button "Iesniegt" at bounding box center [649, 501] width 138 height 33
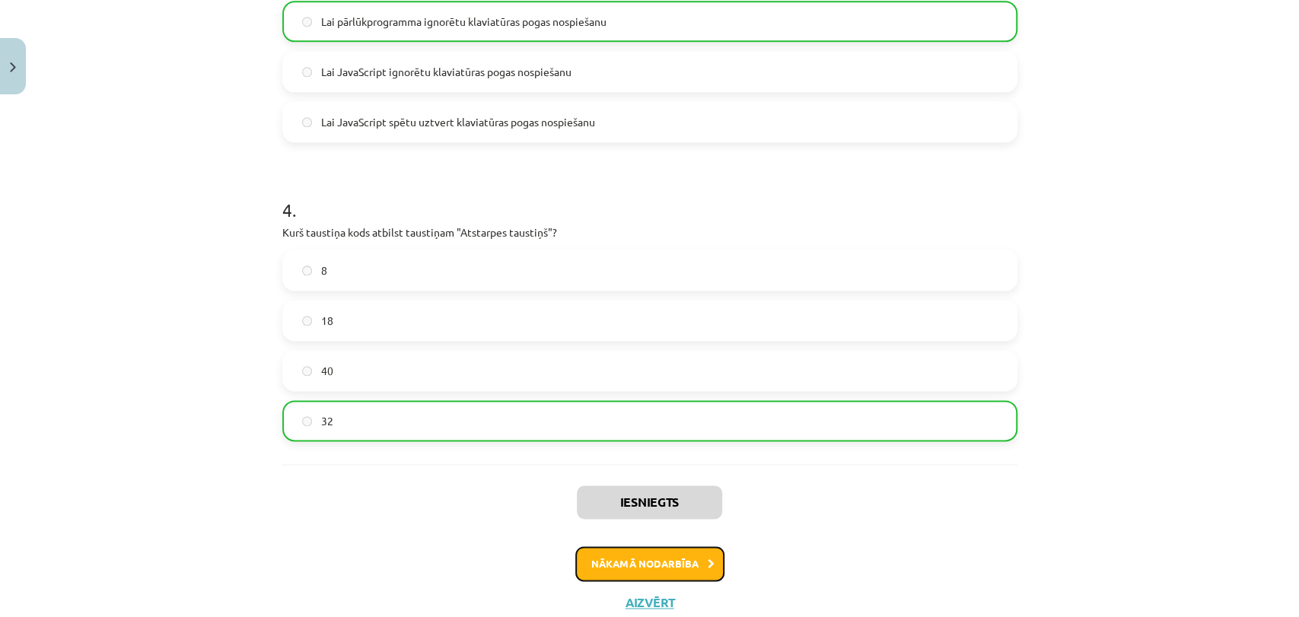
click at [651, 546] on button "Nākamā nodarbība" at bounding box center [649, 563] width 149 height 35
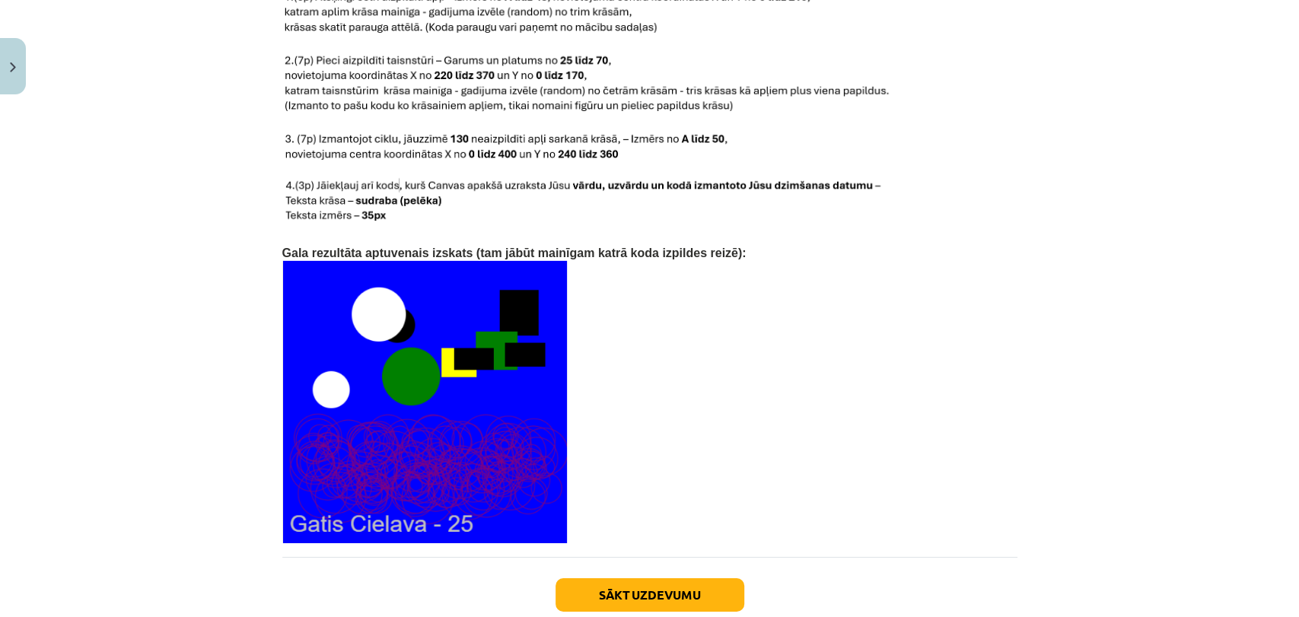
scroll to position [3182, 0]
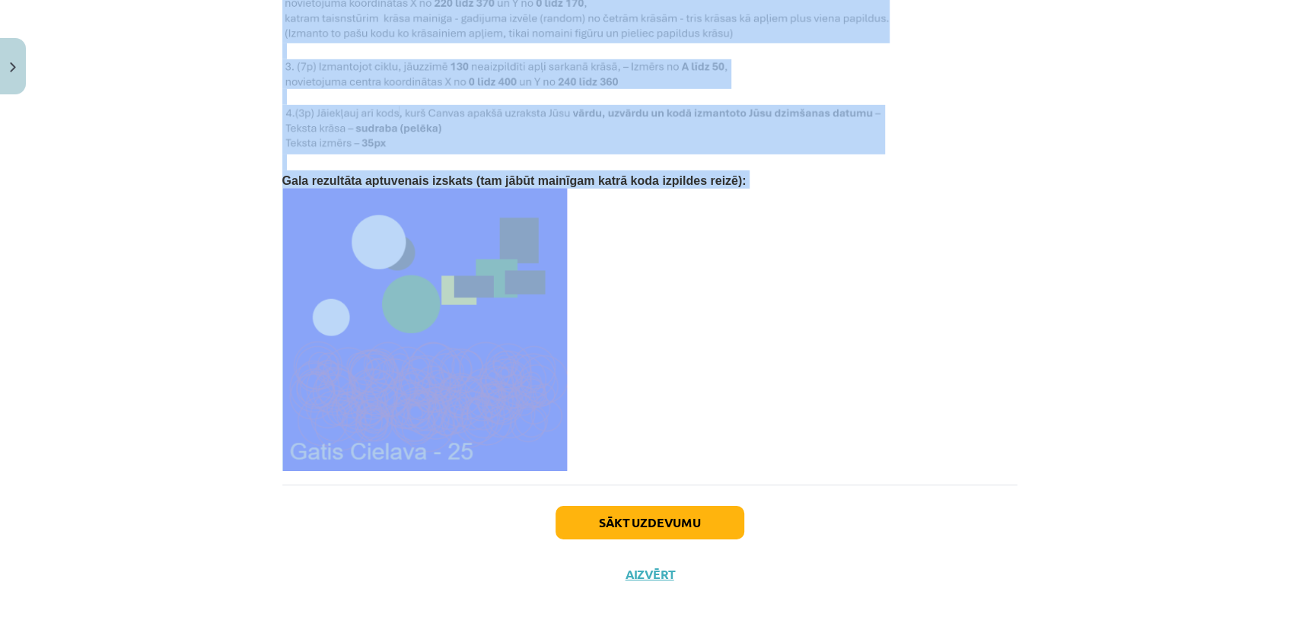
drag, startPoint x: 287, startPoint y: 295, endPoint x: 892, endPoint y: 357, distance: 608.7
click at [892, 357] on div "Mācību tēma: Datorikas 9. klases 1. ieskaites mācību materiāls #6 Mājas darbs N…" at bounding box center [649, 308] width 1299 height 617
copy div "Lorem ipsum Dolo sitame consectet adipisc ElitSeddoe tempor Incidi utlabor etdo…"
click at [130, 408] on div "Mācību tēma: Datorikas 9. klases 1. ieskaites mācību materiāls #6 Mājas darbs N…" at bounding box center [649, 308] width 1299 height 617
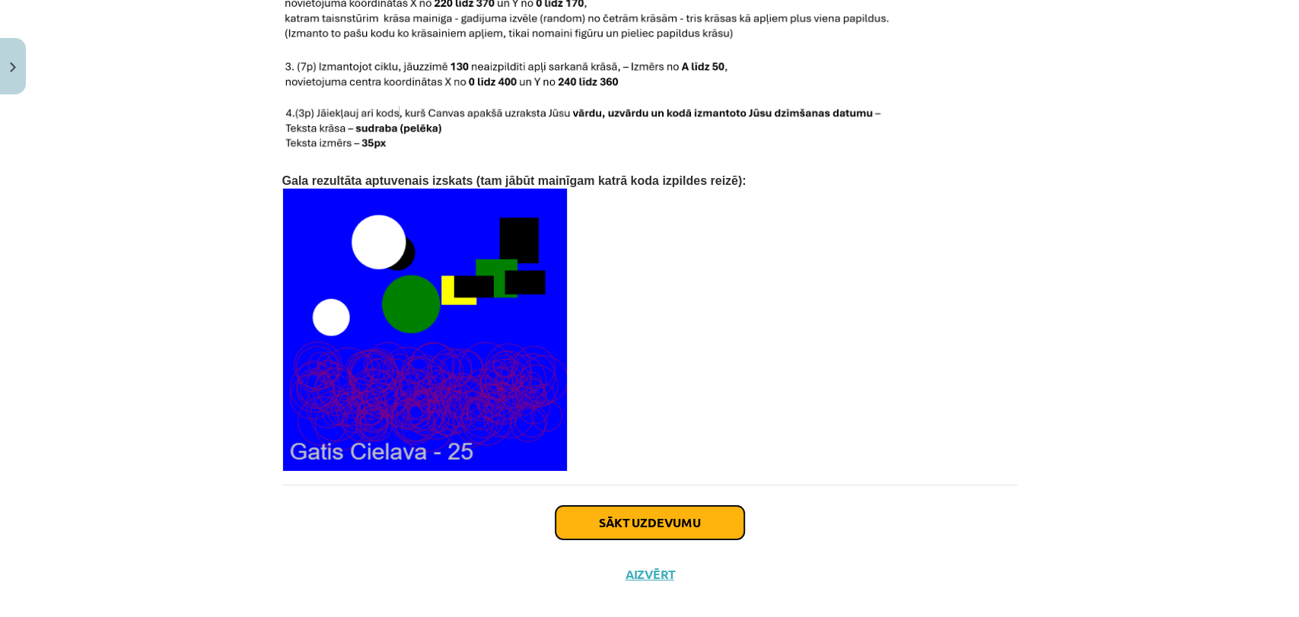
click at [678, 506] on button "Sākt uzdevumu" at bounding box center [649, 522] width 189 height 33
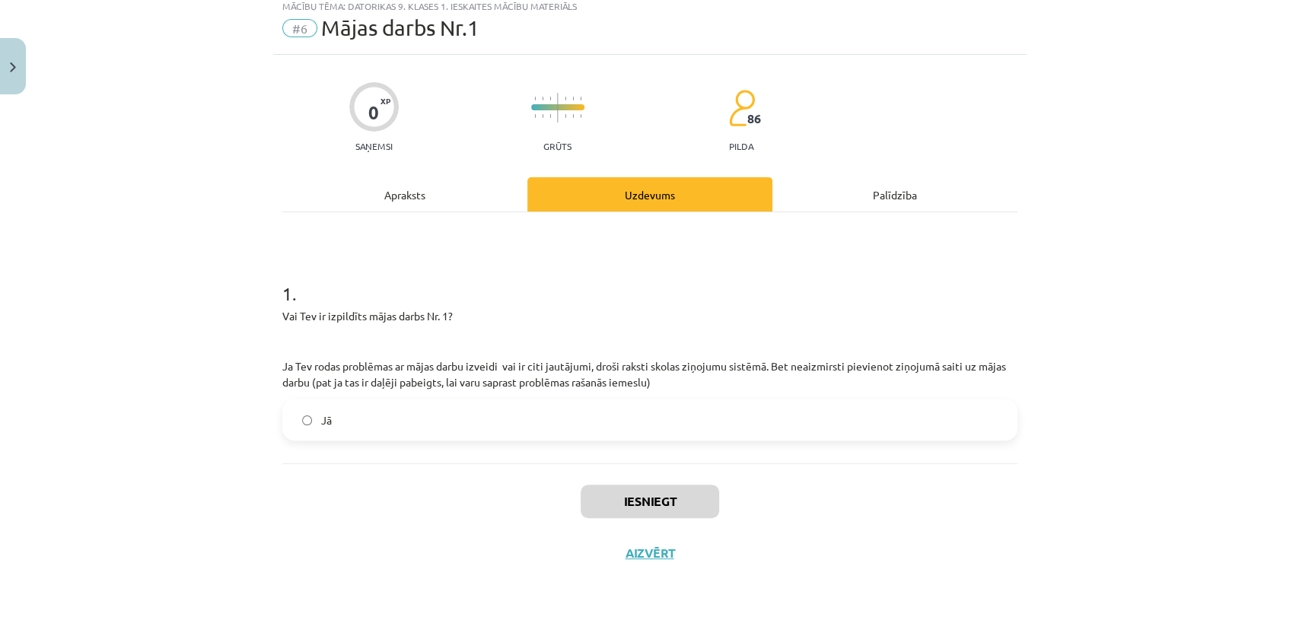
scroll to position [37, 0]
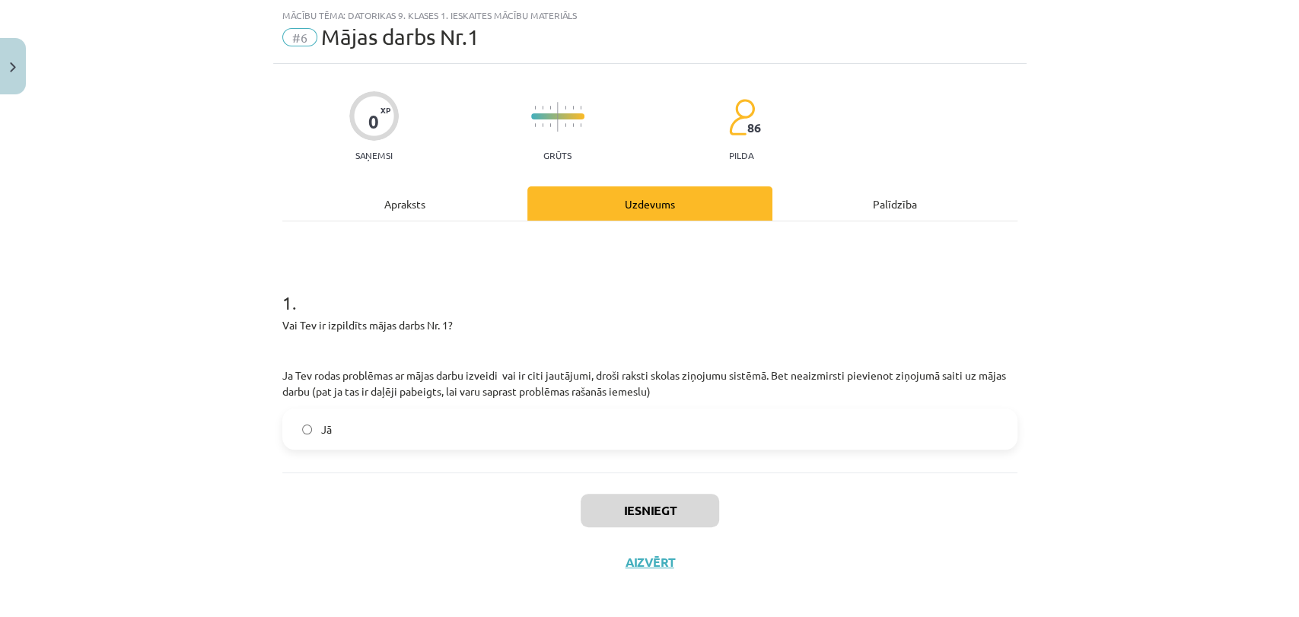
click at [469, 428] on label "Jā" at bounding box center [650, 429] width 732 height 38
click at [666, 495] on button "Iesniegt" at bounding box center [649, 510] width 138 height 33
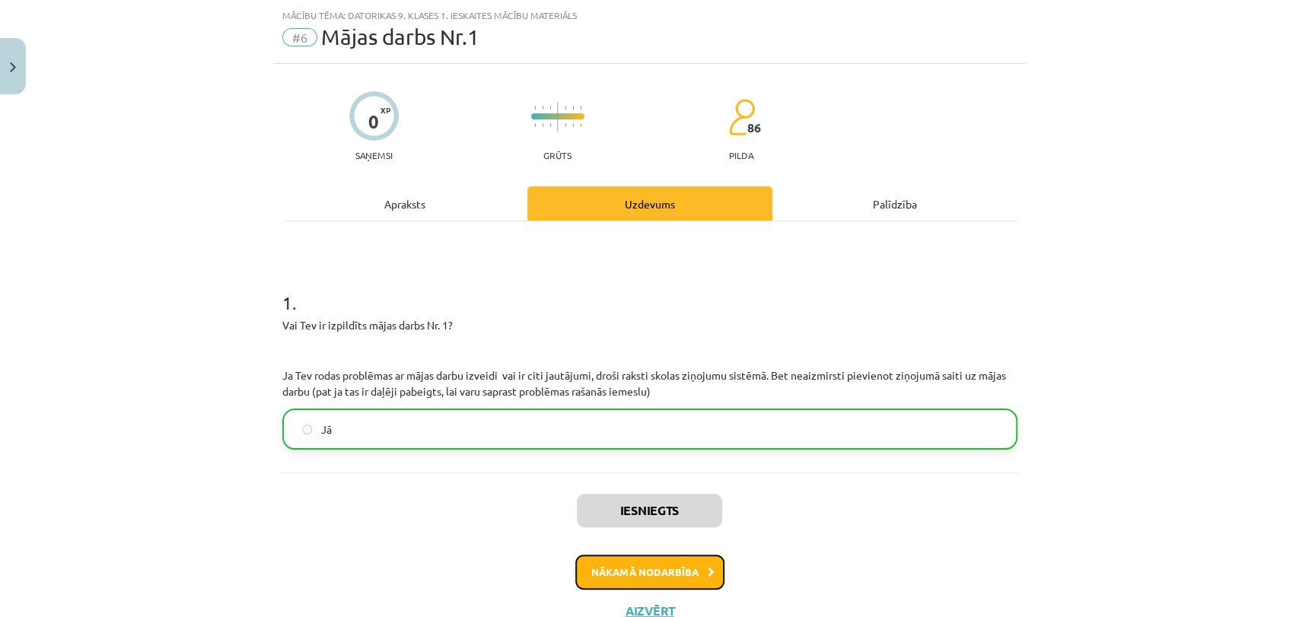
click at [617, 580] on button "Nākamā nodarbība" at bounding box center [649, 572] width 149 height 35
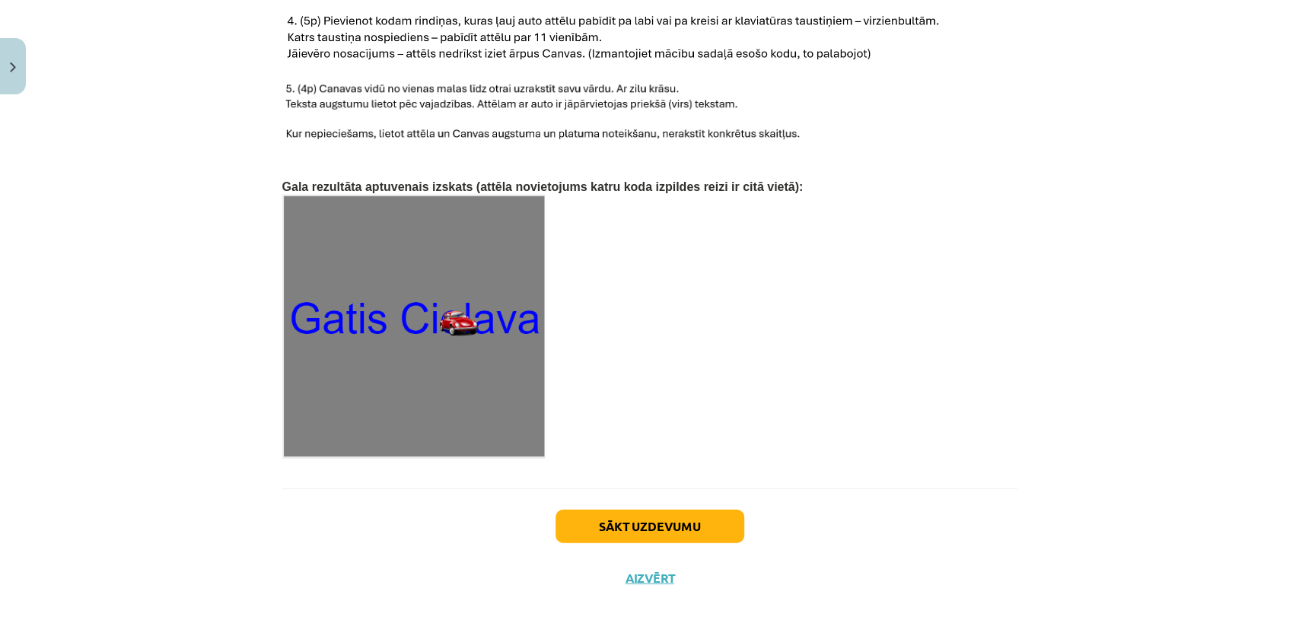
scroll to position [2333, 0]
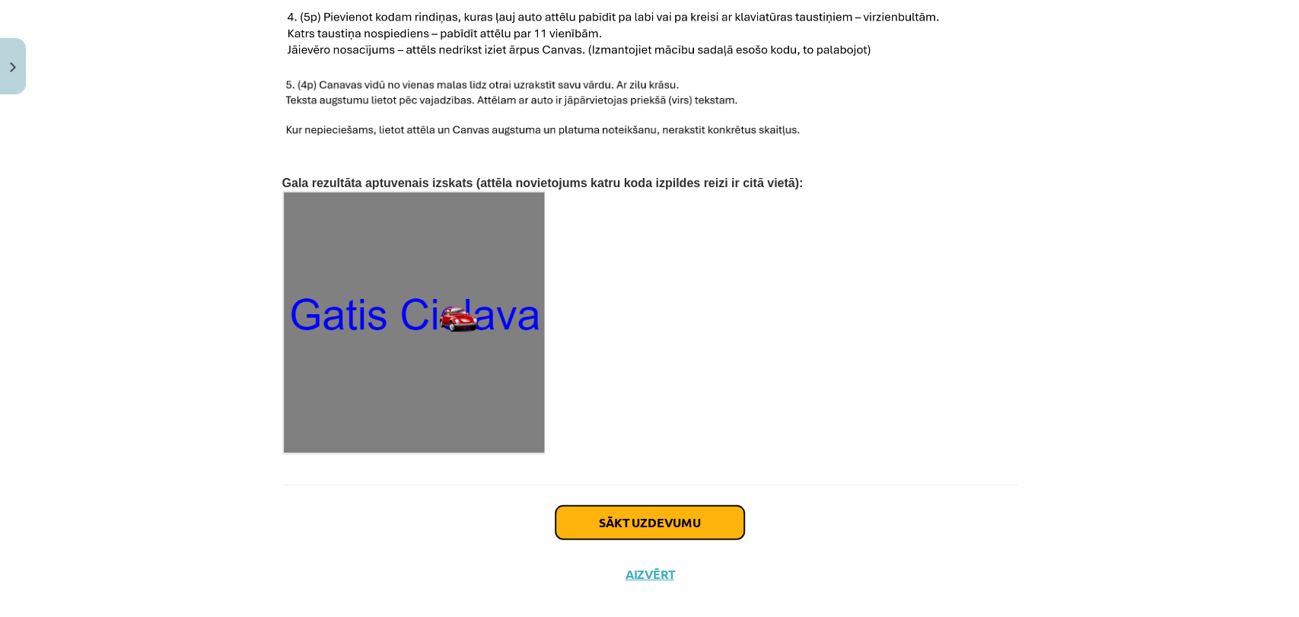
click at [622, 507] on button "Sākt uzdevumu" at bounding box center [649, 522] width 189 height 33
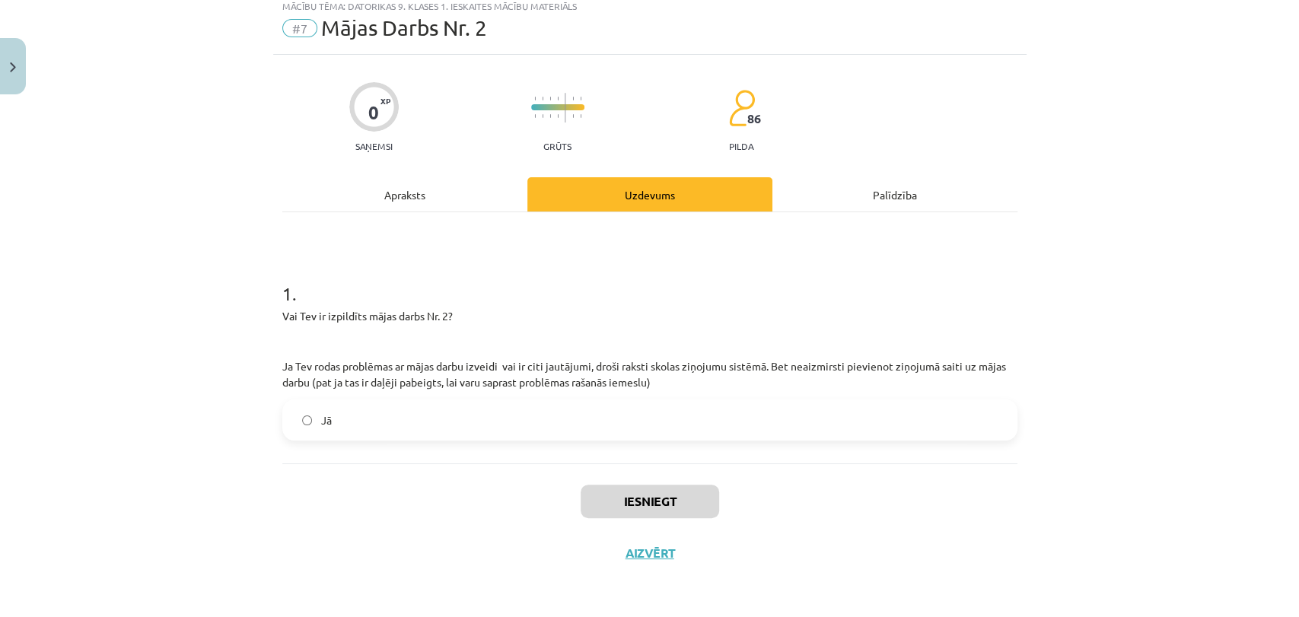
scroll to position [37, 0]
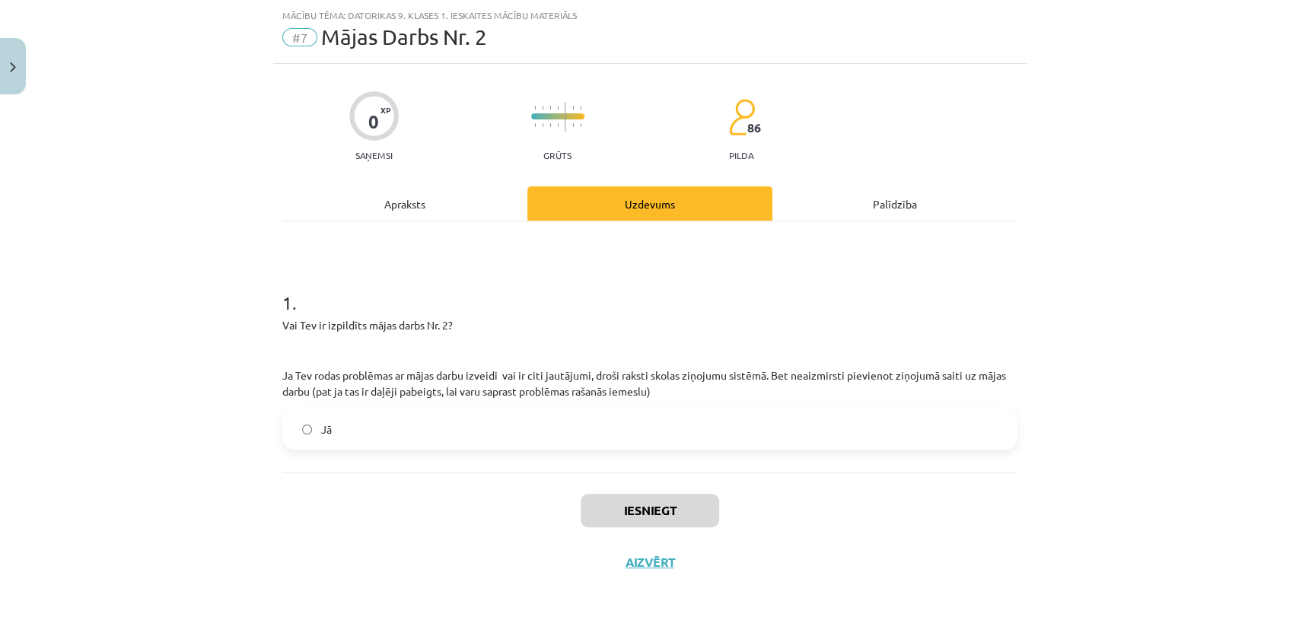
click at [420, 427] on label "Jā" at bounding box center [650, 429] width 732 height 38
click at [665, 507] on button "Iesniegt" at bounding box center [649, 510] width 138 height 33
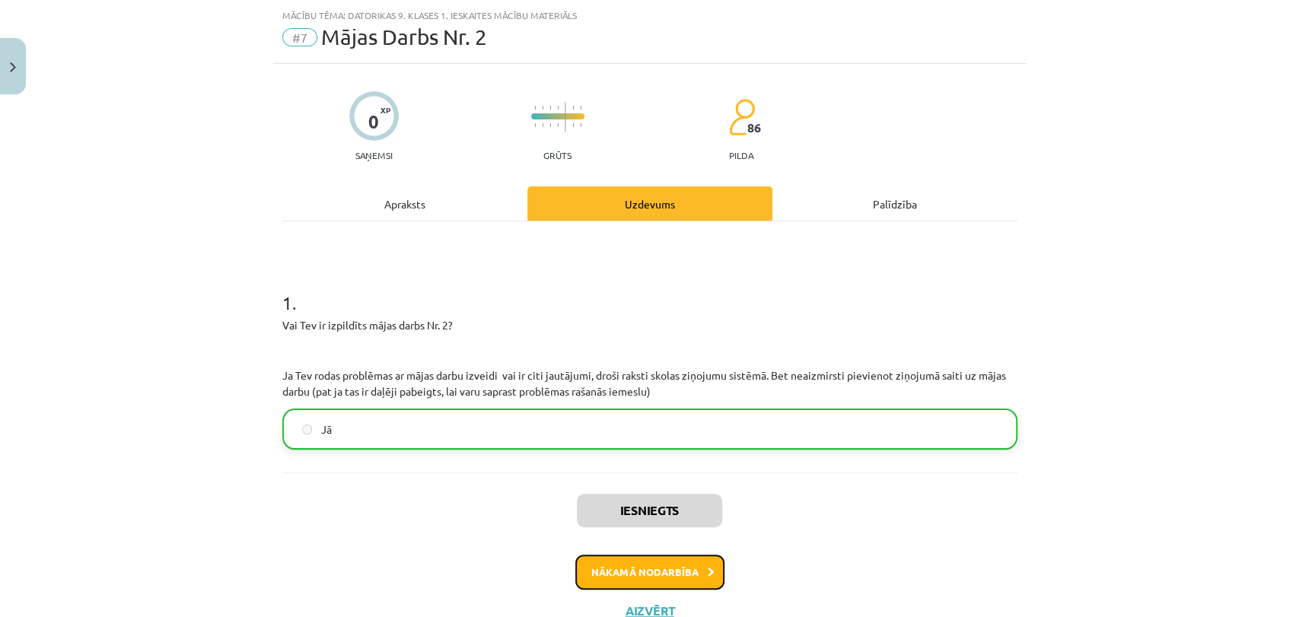
click at [639, 574] on button "Nākamā nodarbība" at bounding box center [649, 572] width 149 height 35
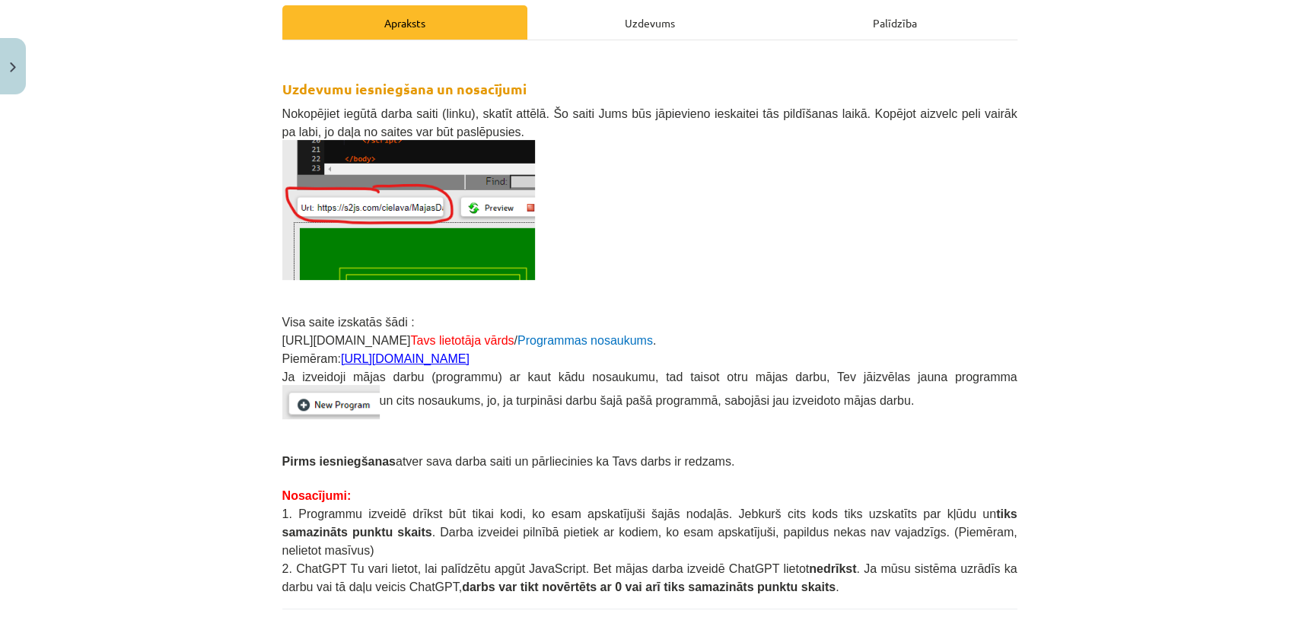
scroll to position [224, 0]
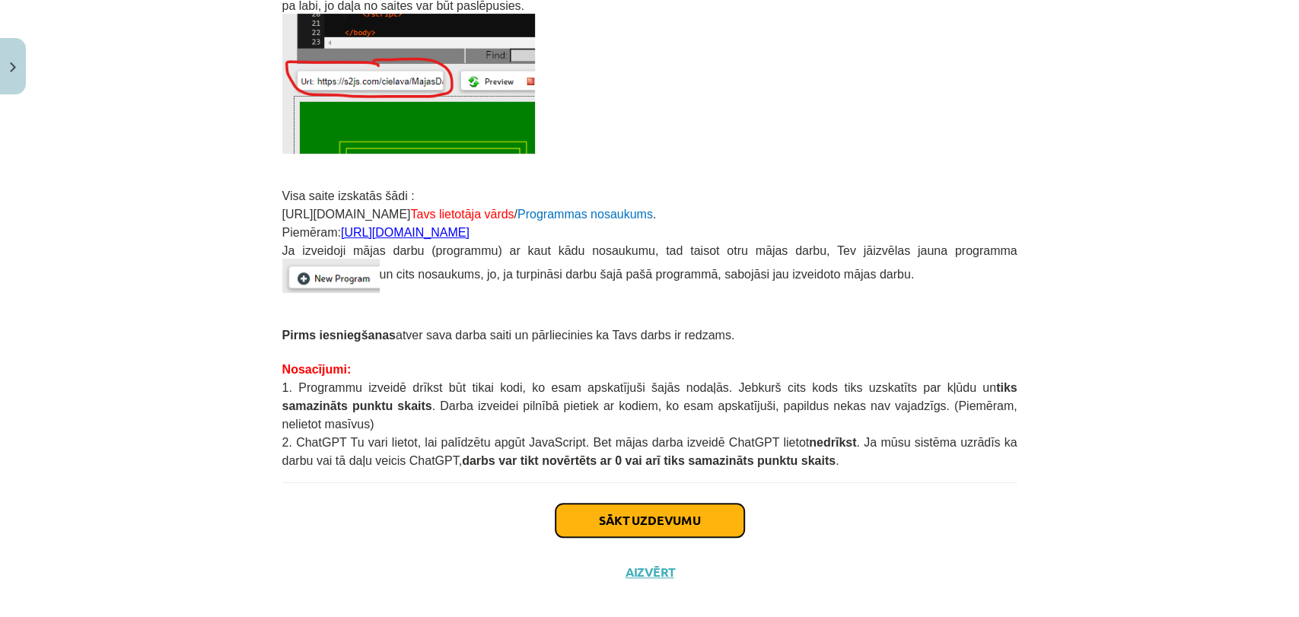
click at [652, 507] on button "Sākt uzdevumu" at bounding box center [649, 520] width 189 height 33
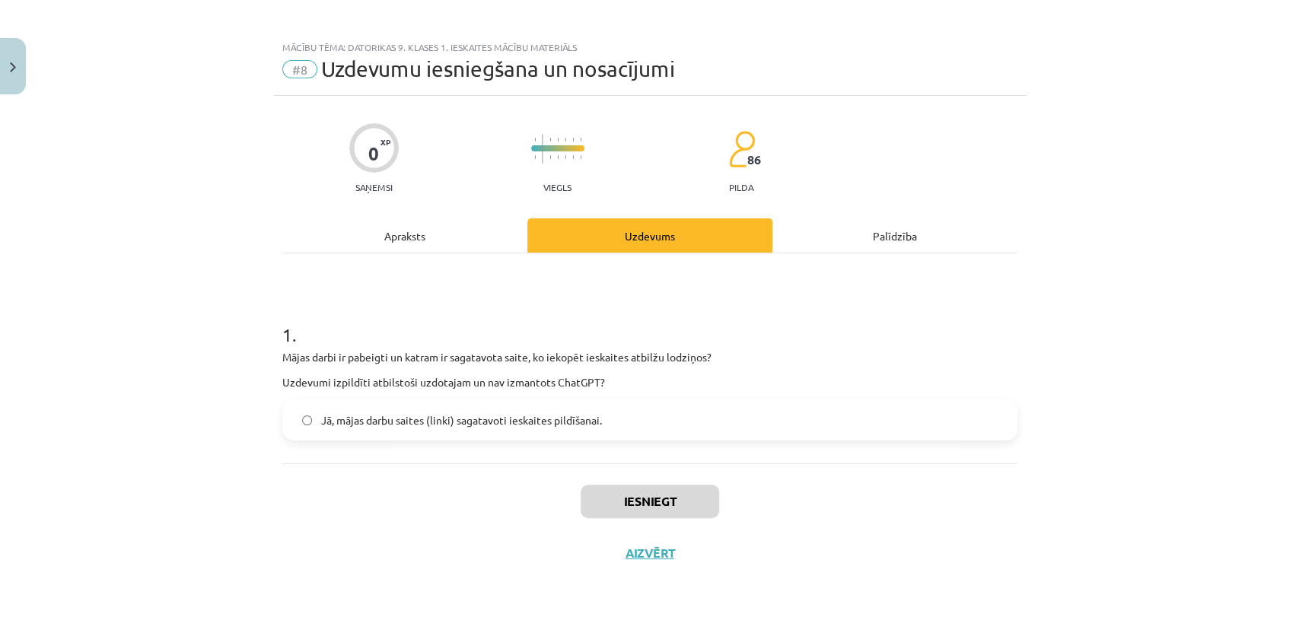
click at [495, 418] on span "Jā, mājas darbu saites (linki) sagatavoti ieskaites pildīšanai." at bounding box center [461, 420] width 281 height 16
click at [622, 498] on button "Iesniegt" at bounding box center [649, 501] width 138 height 33
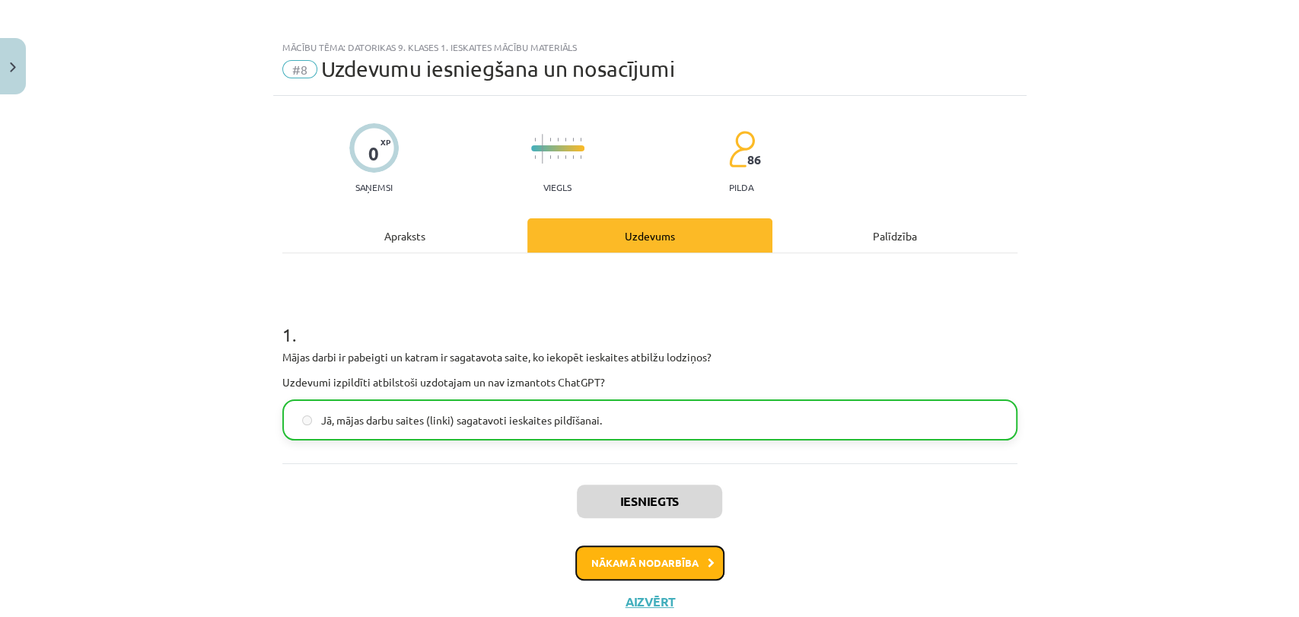
click at [636, 566] on button "Nākamā nodarbība" at bounding box center [649, 562] width 149 height 35
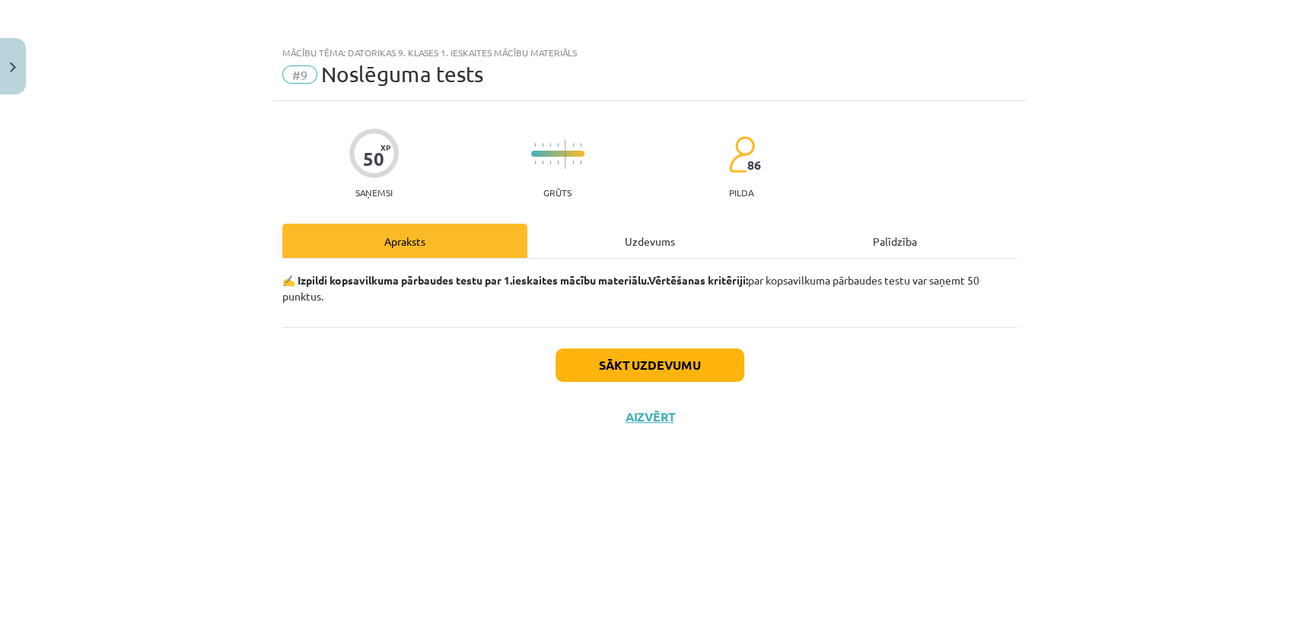
scroll to position [0, 0]
click at [641, 364] on button "Sākt uzdevumu" at bounding box center [649, 364] width 189 height 33
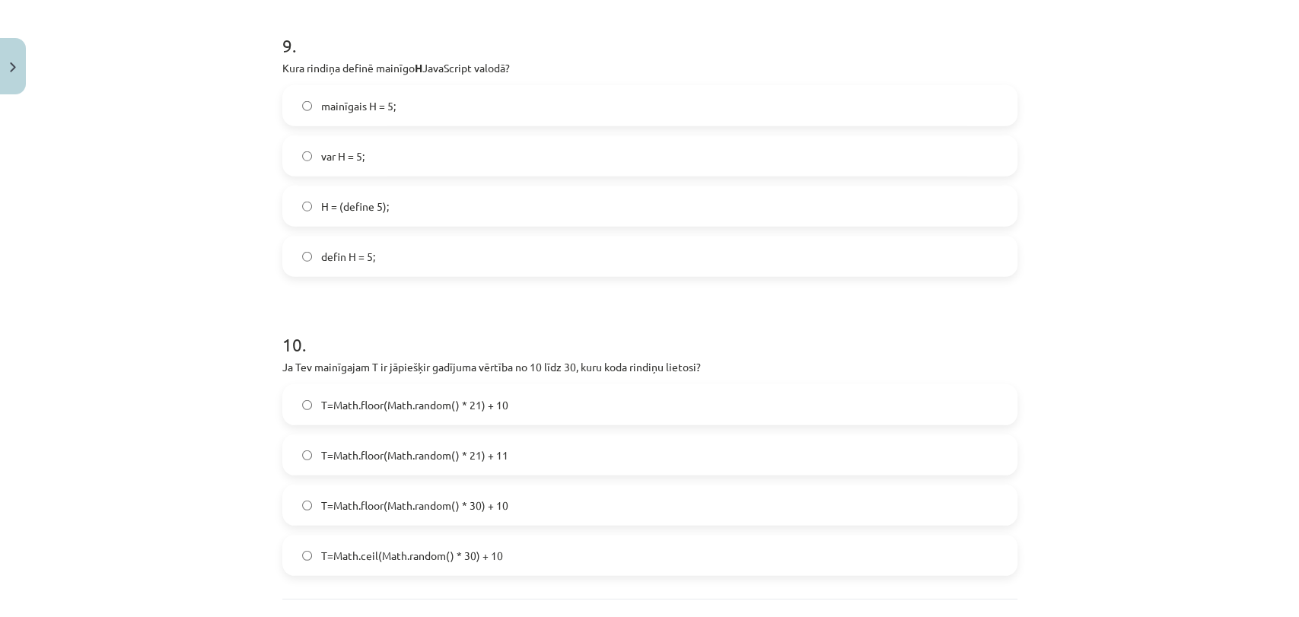
scroll to position [2888, 0]
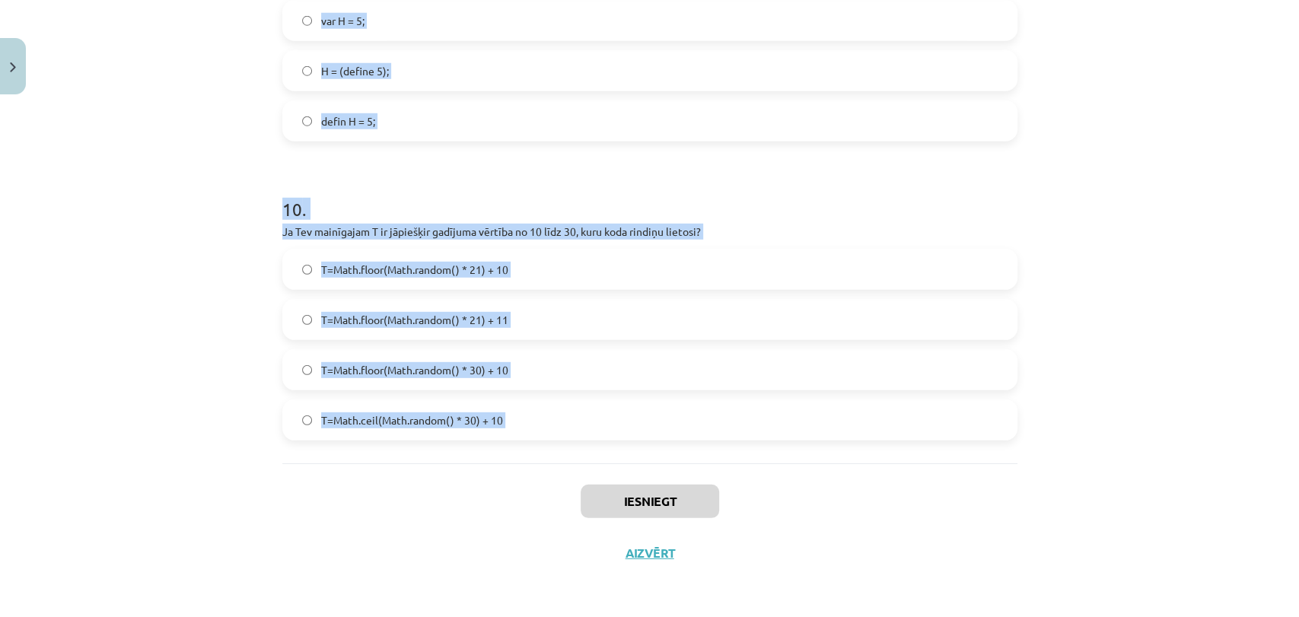
drag, startPoint x: 230, startPoint y: 342, endPoint x: 612, endPoint y: 474, distance: 404.7
click at [612, 474] on div "Mācību tēma: Datorikas 9. klases 1. ieskaites mācību materiāls #9 Noslēguma tes…" at bounding box center [649, 308] width 1299 height 617
copy form "0 . Lore ip dolorsitame conse AdipIscing el se doei 15? Tempo in utla Etdolorem…"
click at [526, 435] on label "T=Math.ceil(Math.random() * 30) + 10" at bounding box center [650, 420] width 732 height 38
drag, startPoint x: 199, startPoint y: 335, endPoint x: 207, endPoint y: 330, distance: 9.5
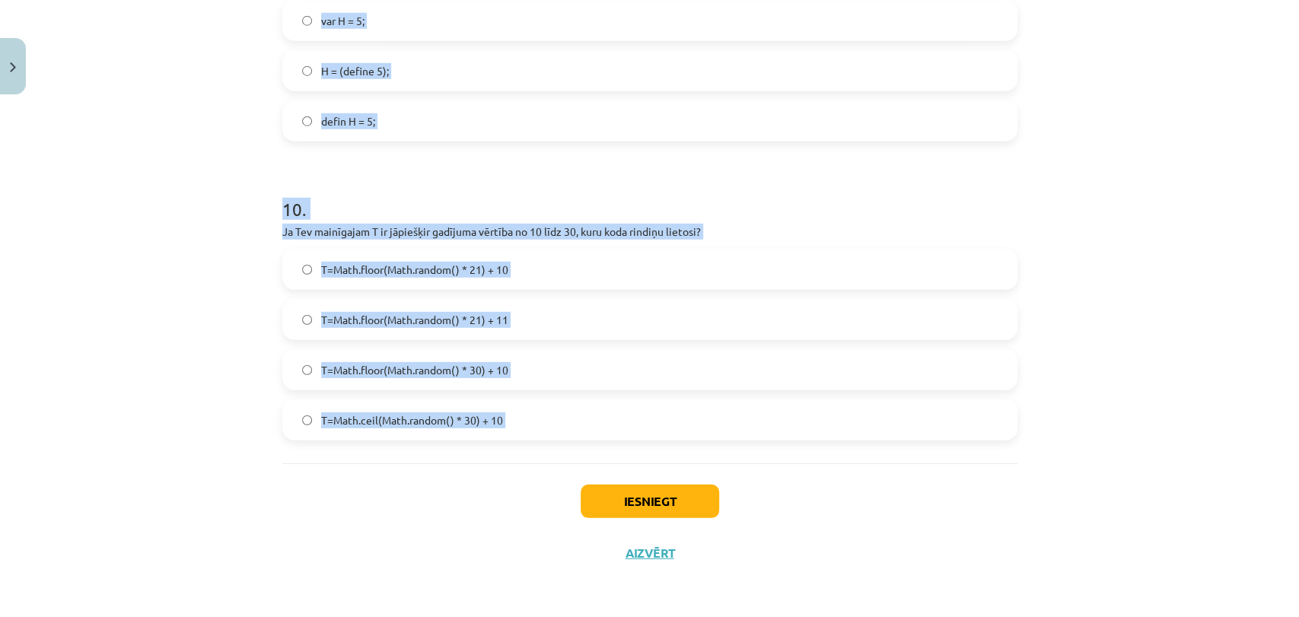
click at [200, 335] on div "Mācību tēma: Datorikas 9. klases 1. ieskaites mācību materiāls #9 Noslēguma tes…" at bounding box center [649, 308] width 1299 height 617
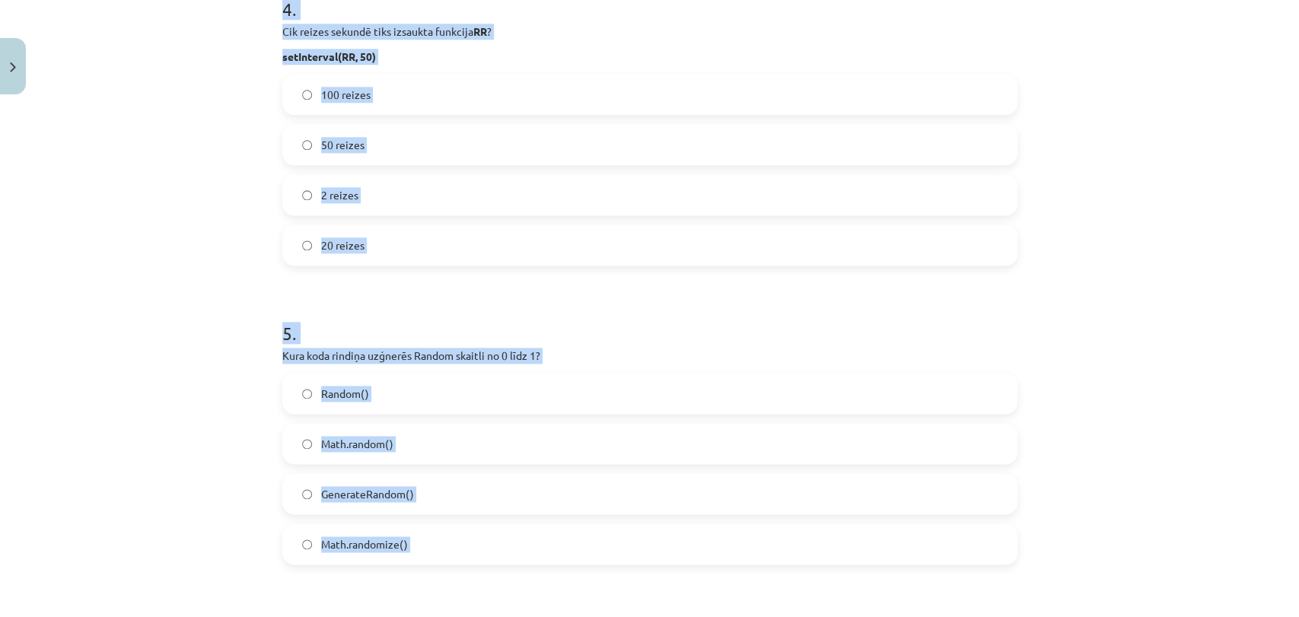
click at [118, 322] on div "Mācību tēma: Datorikas 9. klases 1. ieskaites mācību materiāls #9 Noslēguma tes…" at bounding box center [649, 308] width 1299 height 617
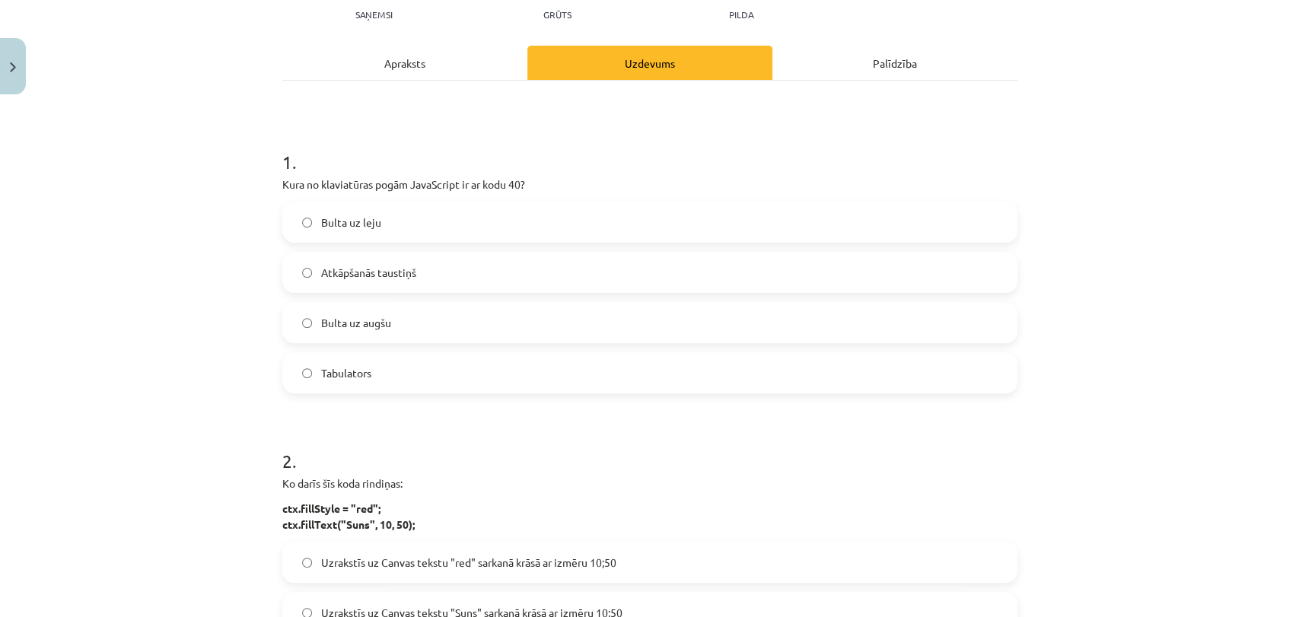
scroll to position [0, 0]
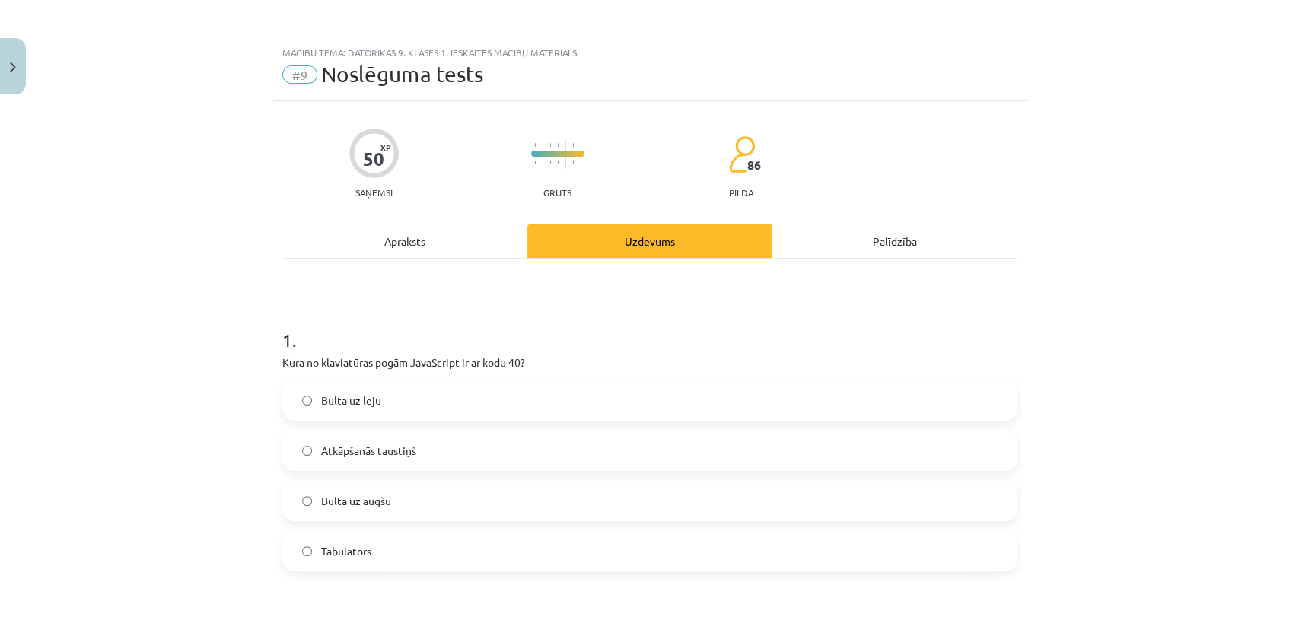
click at [334, 402] on span "Bulta uz leju" at bounding box center [351, 401] width 60 height 16
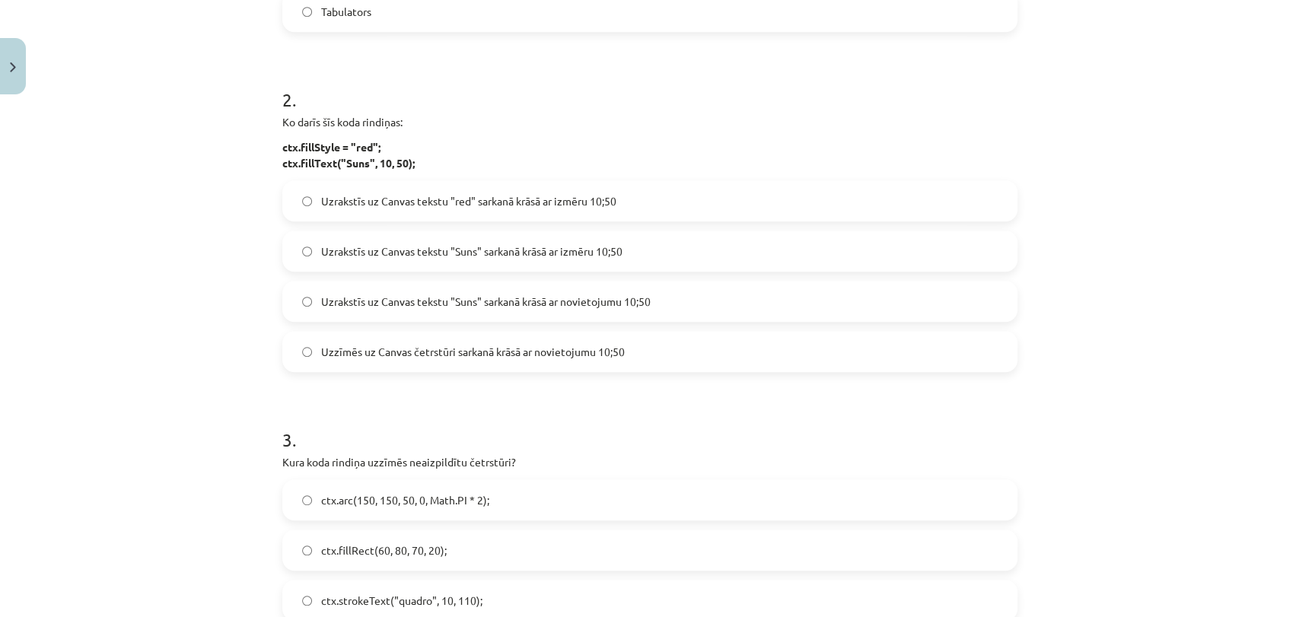
click at [555, 304] on span "Uzrakstīs uz Canvas tekstu "Suns" sarkanā krāsā ar novietojumu 10;50" at bounding box center [485, 302] width 329 height 16
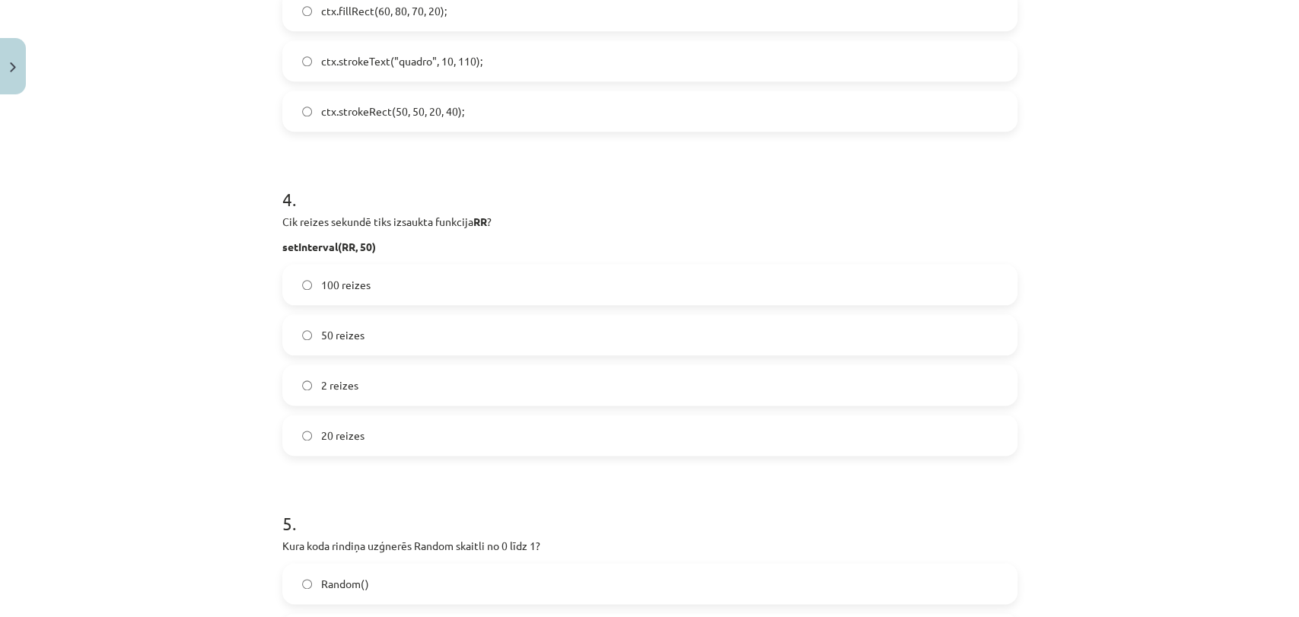
click at [416, 111] on span "ctx.strokeRect(50, 50, 20, 40);" at bounding box center [392, 111] width 143 height 16
click at [365, 388] on label "2 reizes" at bounding box center [650, 385] width 732 height 38
click at [359, 444] on label "20 reizes" at bounding box center [650, 435] width 732 height 38
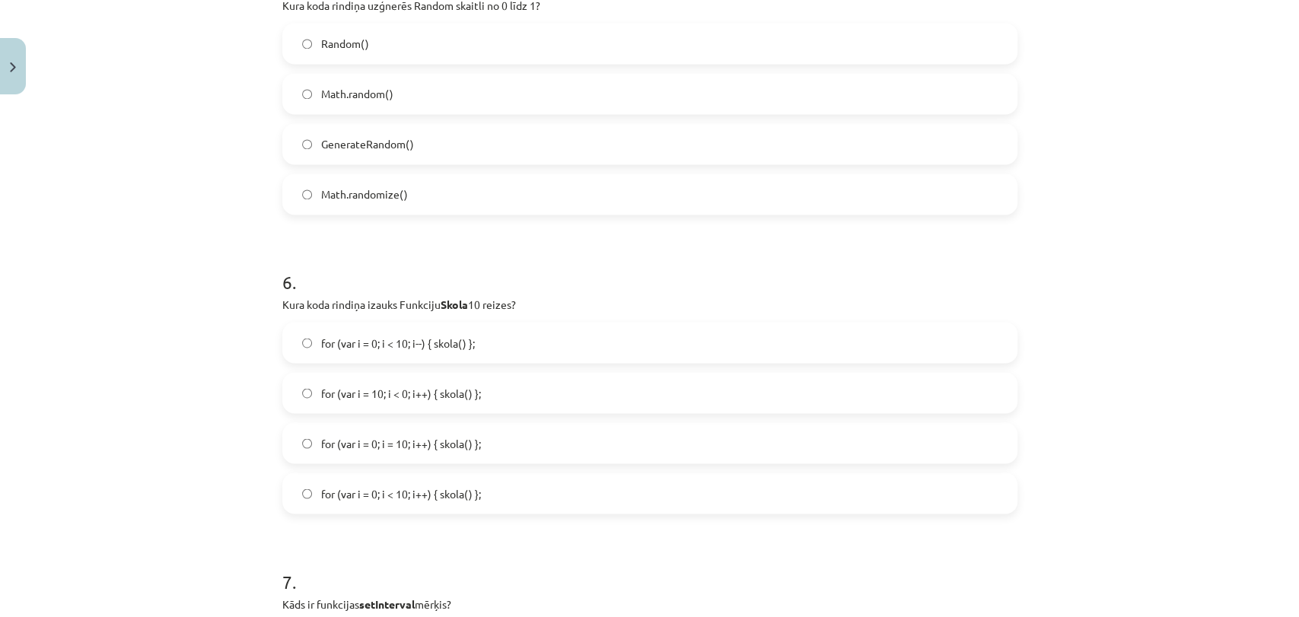
click at [390, 141] on span "GenerateRandom()" at bounding box center [367, 144] width 93 height 16
click at [402, 93] on label "Math.random()" at bounding box center [650, 94] width 732 height 38
click at [483, 392] on label "for (var i = 10; i < 0; i++) { skola() };" at bounding box center [650, 393] width 732 height 38
click at [412, 454] on label "for (var i = 0; i = 10; i++) { skola() };" at bounding box center [650, 443] width 732 height 38
click at [431, 487] on span "for (var i = 0; i < 10; i++) { skola() };" at bounding box center [401, 493] width 160 height 16
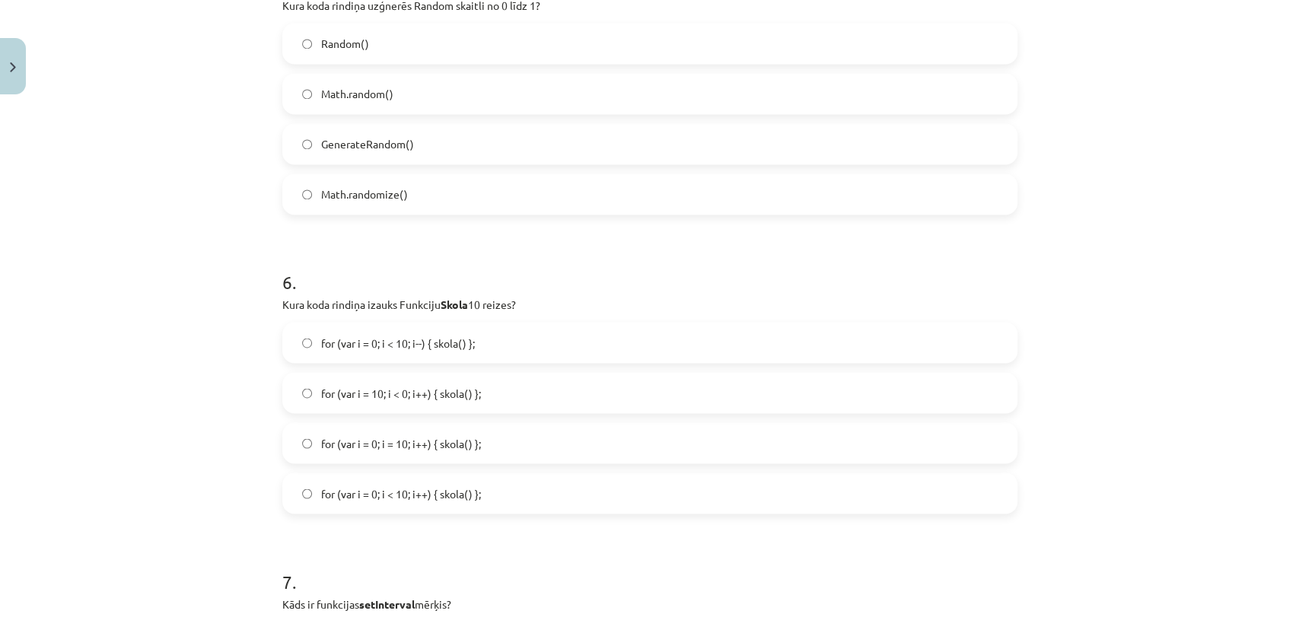
scroll to position [2158, 0]
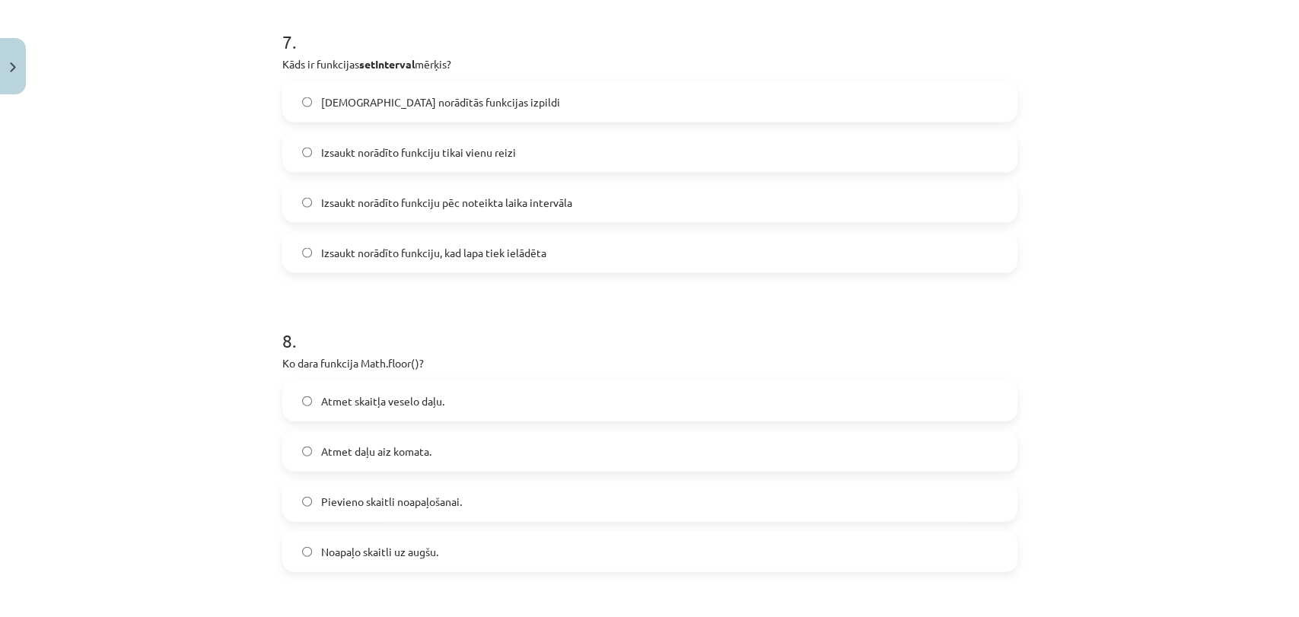
click at [454, 207] on span "Izsaukt norādīto funkciju pēc noteikta laika intervāla" at bounding box center [446, 203] width 251 height 16
click at [418, 453] on span "Atmet daļu aiz komata." at bounding box center [376, 452] width 110 height 16
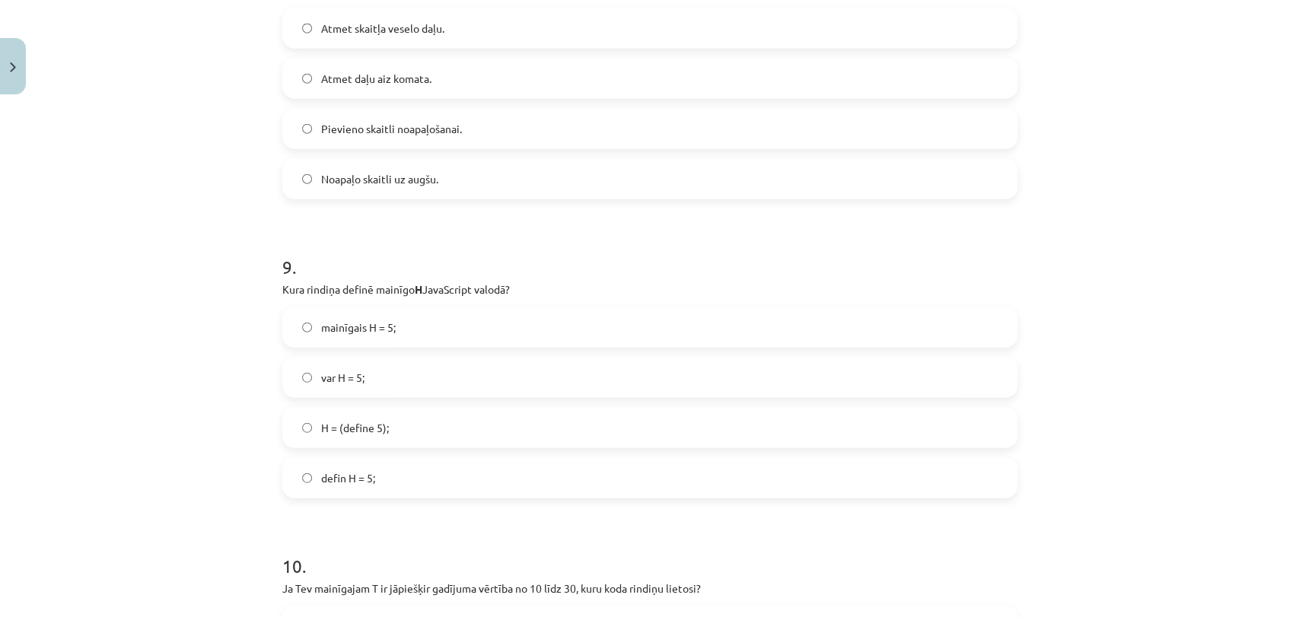
scroll to position [2511, 0]
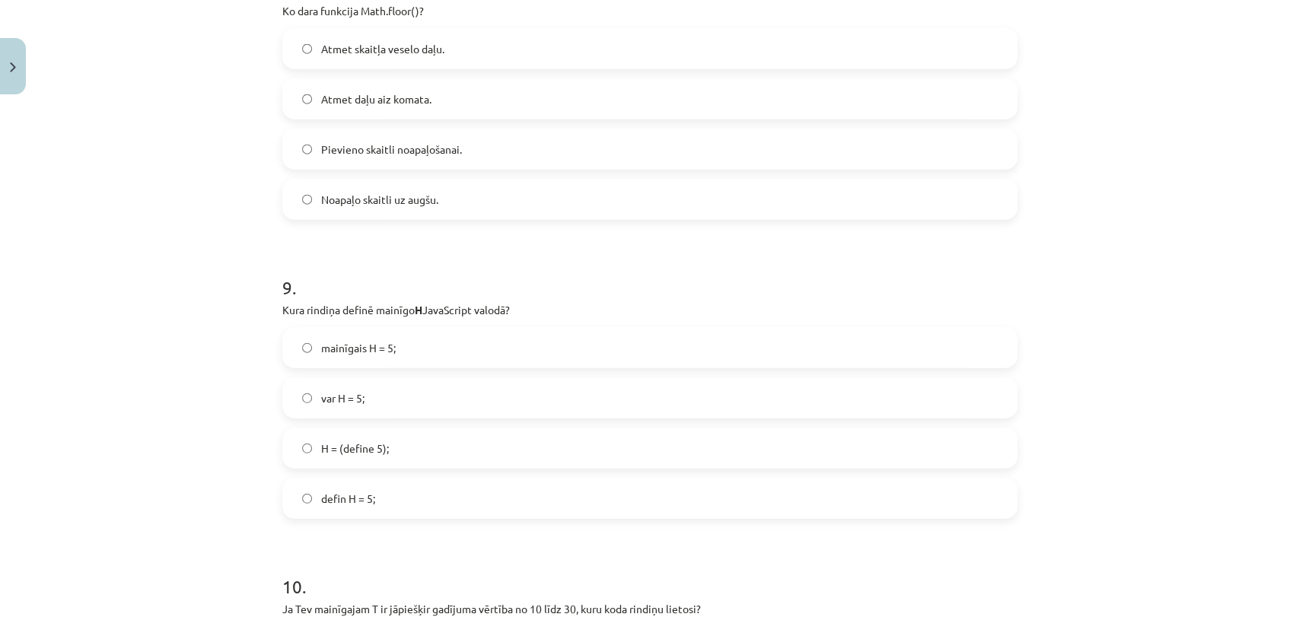
click at [1280, 468] on div "Mācību tēma: Datorikas 9. klases 1. ieskaites mācību materiāls #9 Noslēguma tes…" at bounding box center [649, 308] width 1299 height 617
click at [355, 394] on span "var H = 5;" at bounding box center [342, 398] width 43 height 16
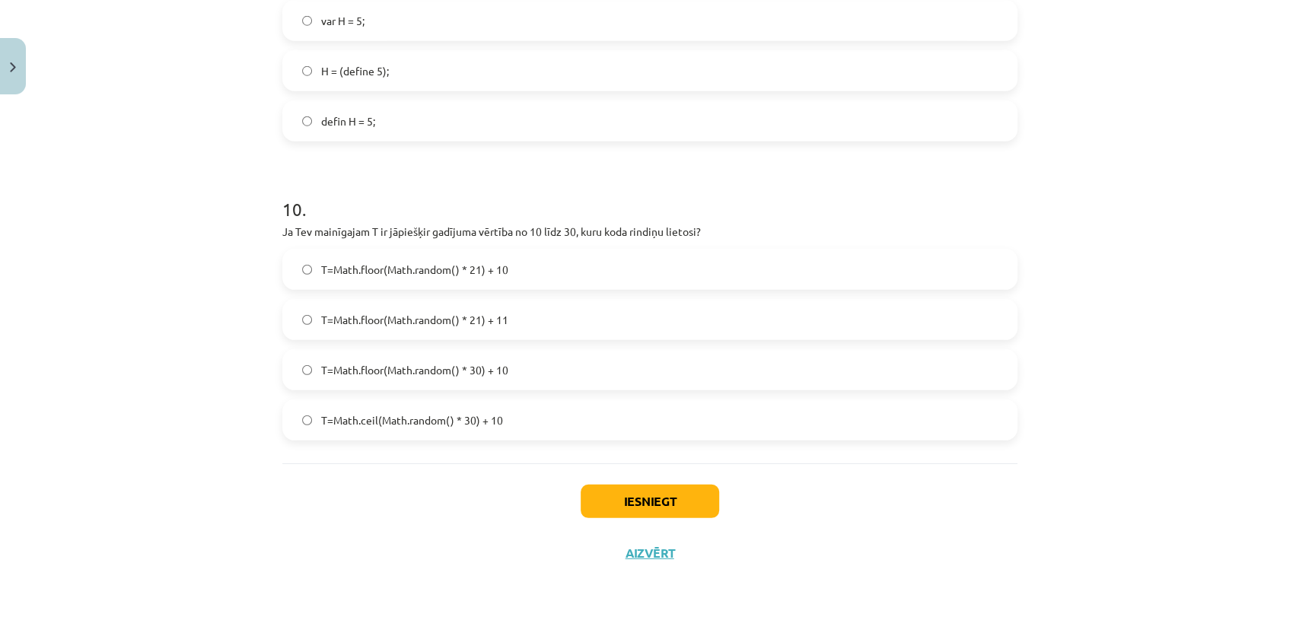
click at [524, 269] on label "T=Math.floor(Math.random() * 21) + 10" at bounding box center [650, 269] width 732 height 38
click at [626, 498] on button "Iesniegt" at bounding box center [649, 501] width 138 height 33
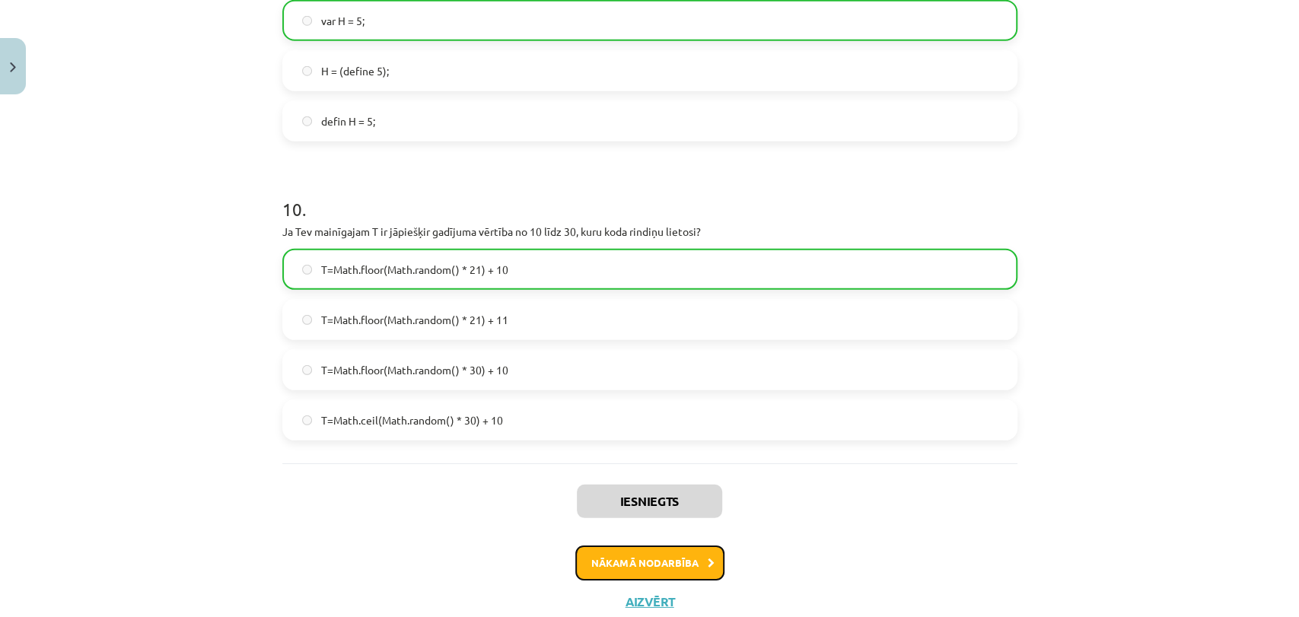
click at [673, 557] on button "Nākamā nodarbība" at bounding box center [649, 562] width 149 height 35
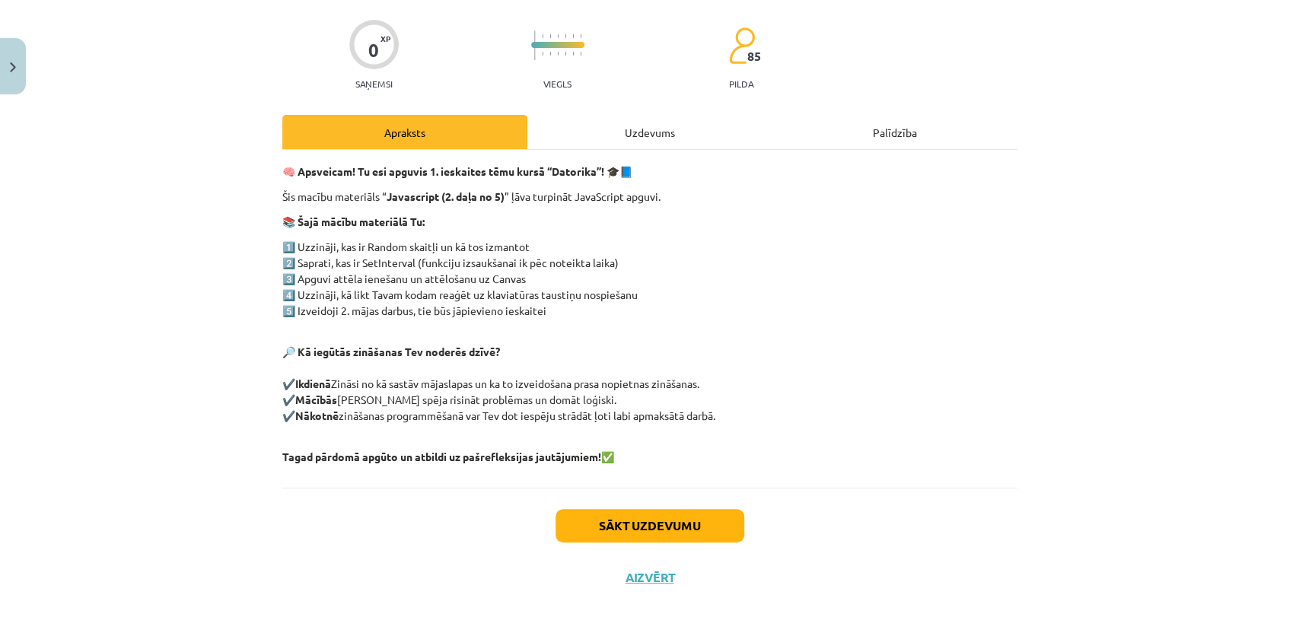
scroll to position [133, 0]
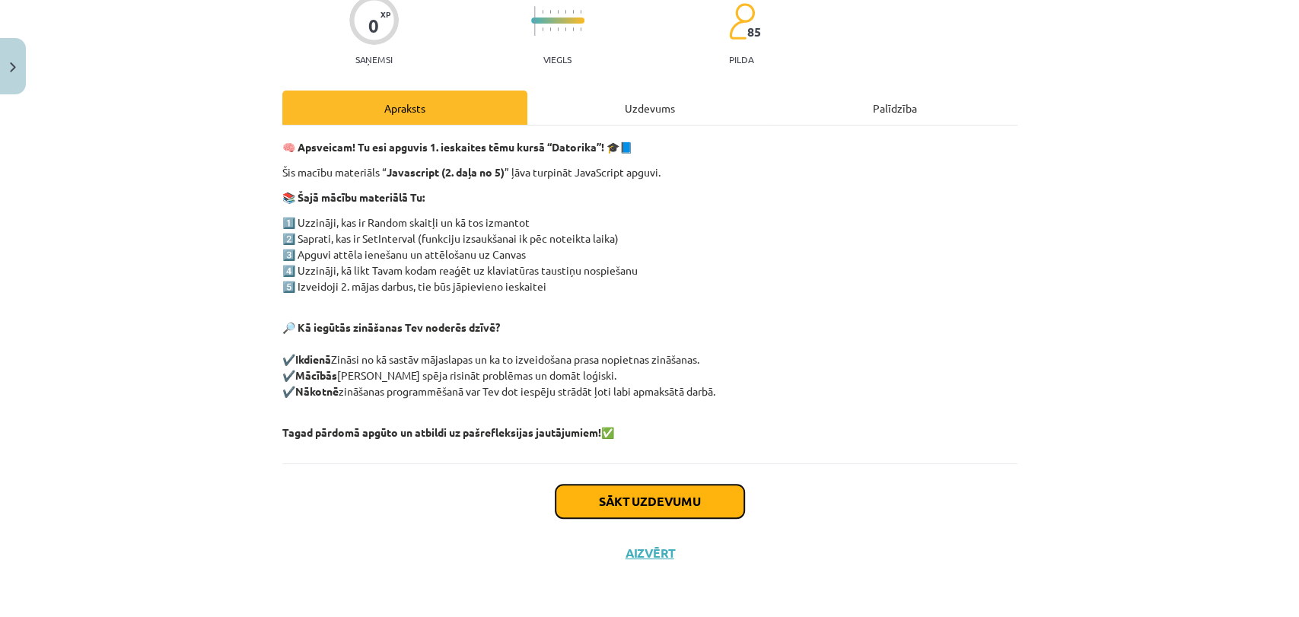
click at [658, 507] on button "Sākt uzdevumu" at bounding box center [649, 501] width 189 height 33
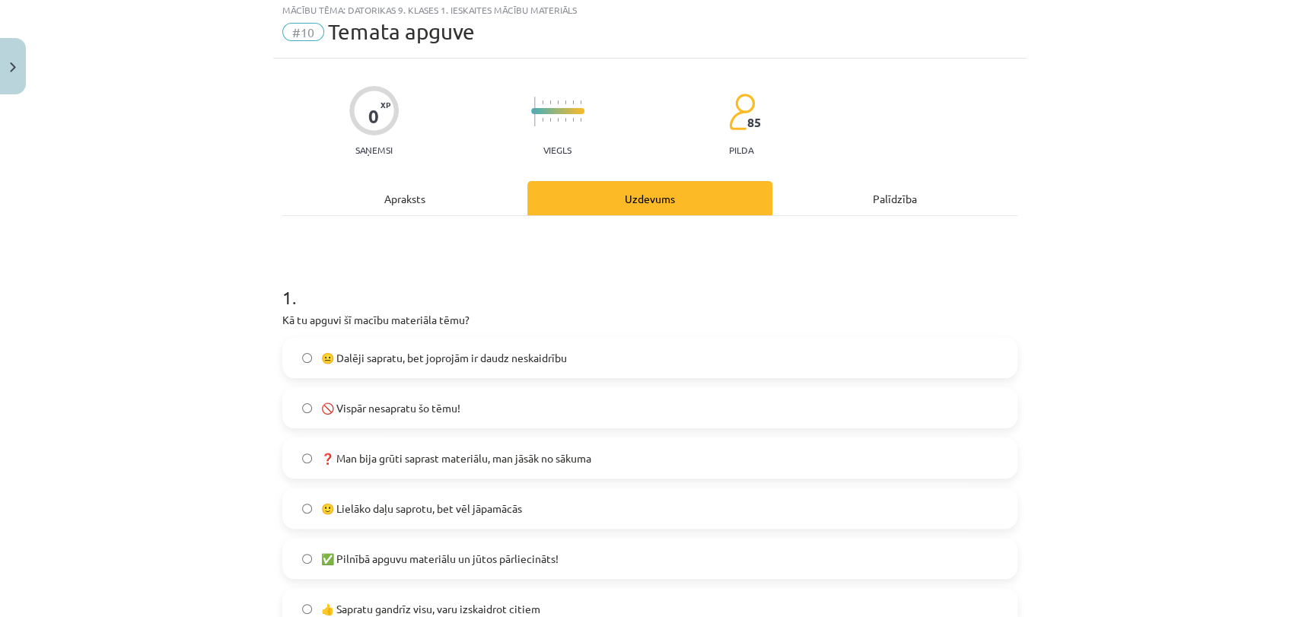
scroll to position [37, 0]
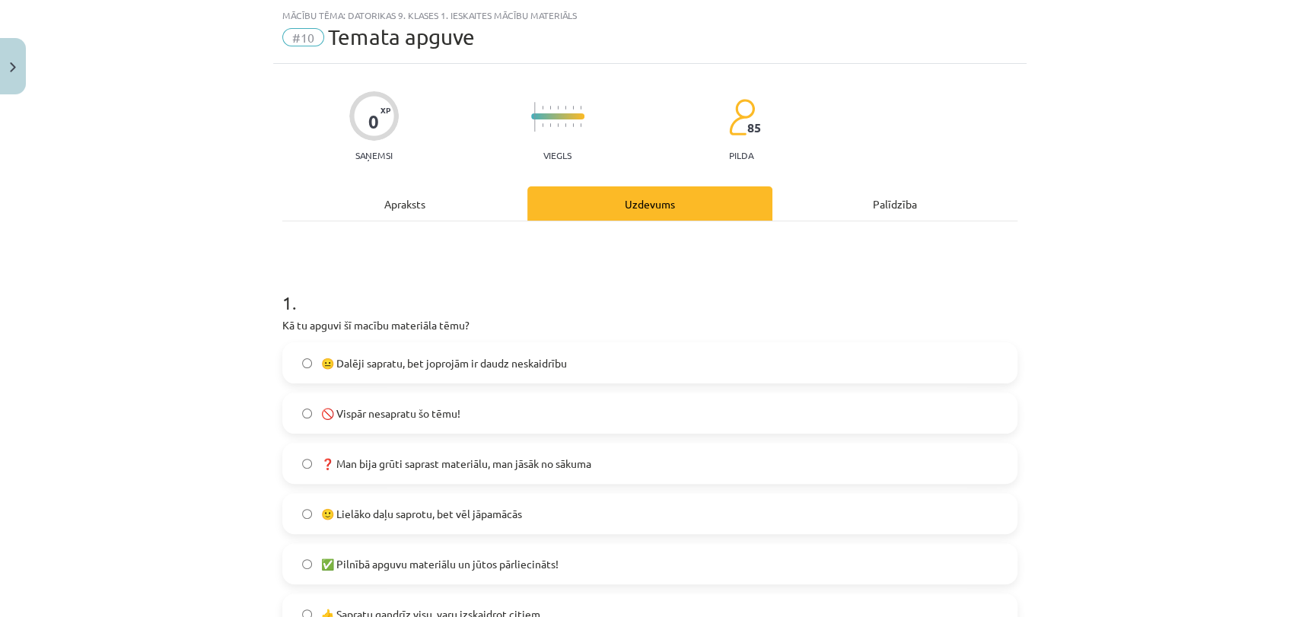
click at [567, 371] on label "😐 Dalēji sapratu, bet joprojām ir daudz neskaidrību" at bounding box center [650, 363] width 732 height 38
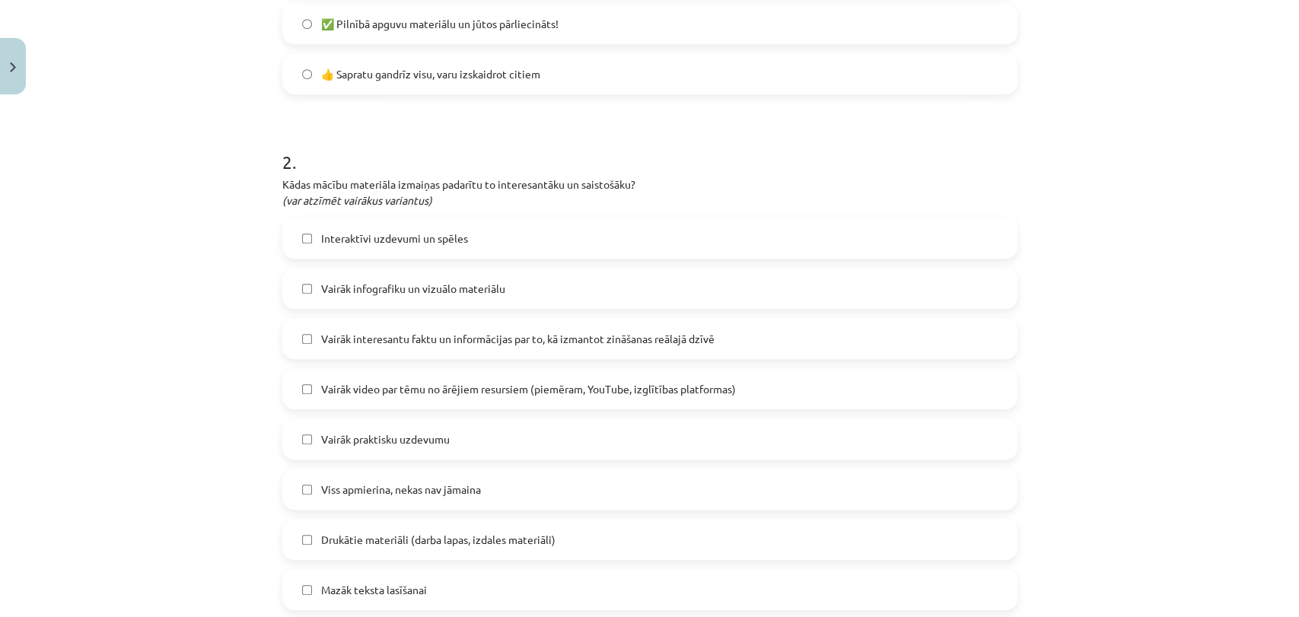
scroll to position [1027, 0]
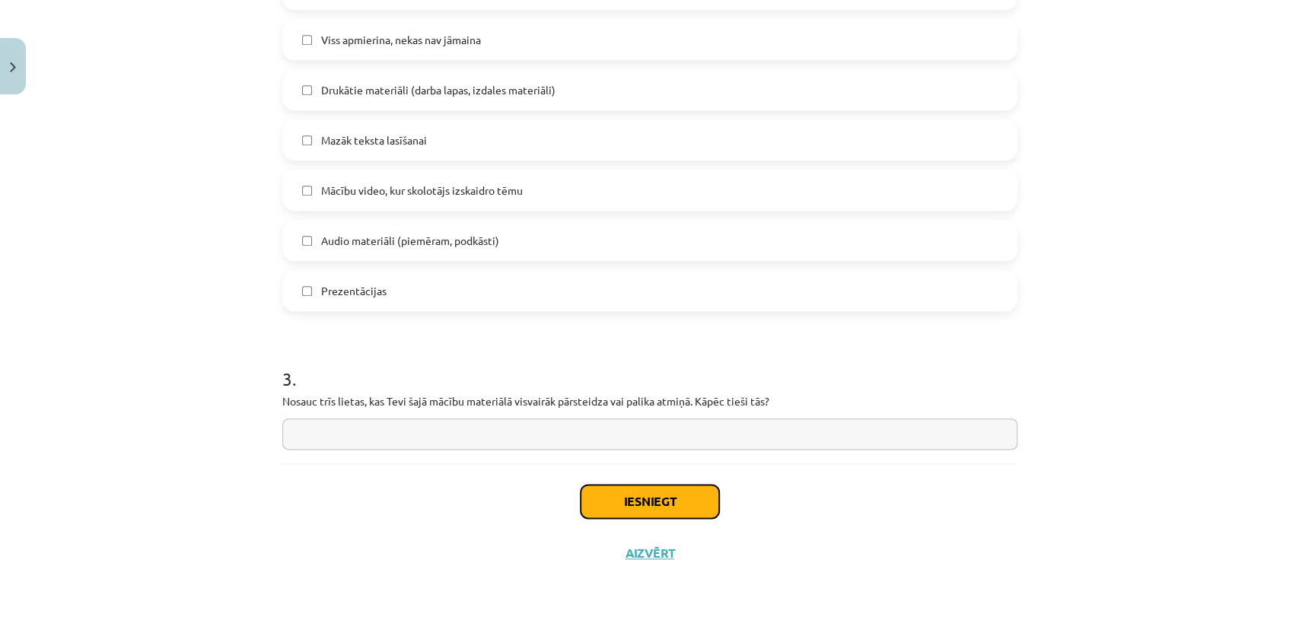
click at [586, 491] on button "Iesniegt" at bounding box center [649, 501] width 138 height 33
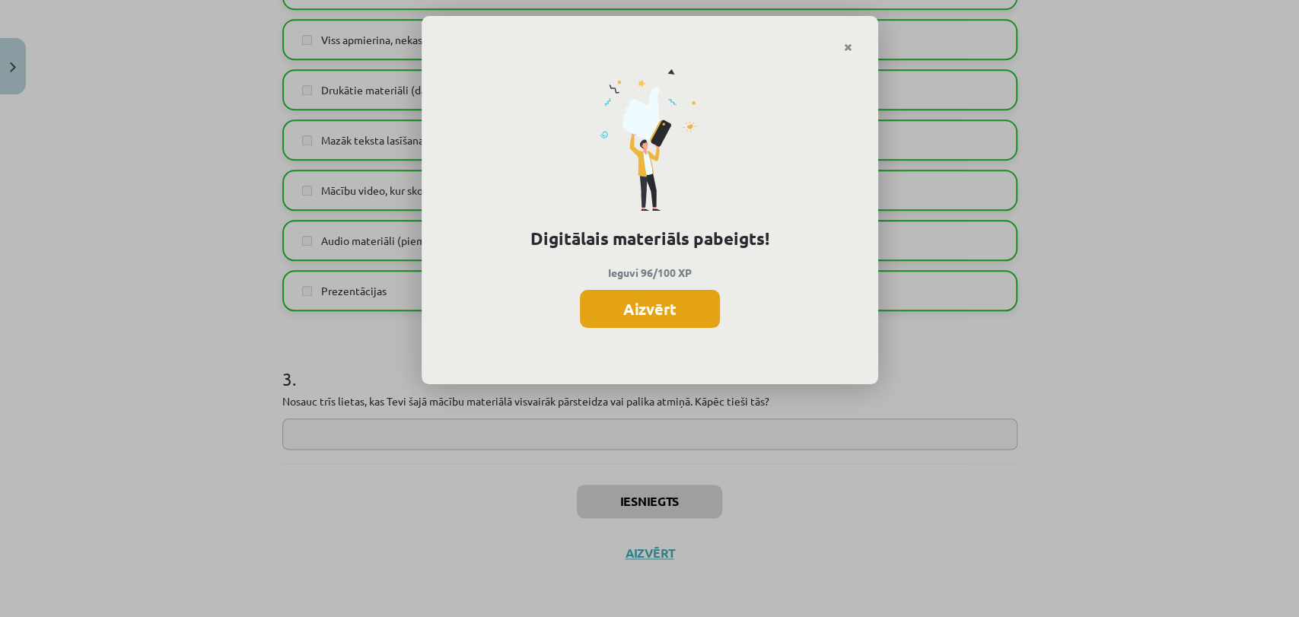
click at [591, 307] on button "Aizvērt" at bounding box center [650, 309] width 140 height 38
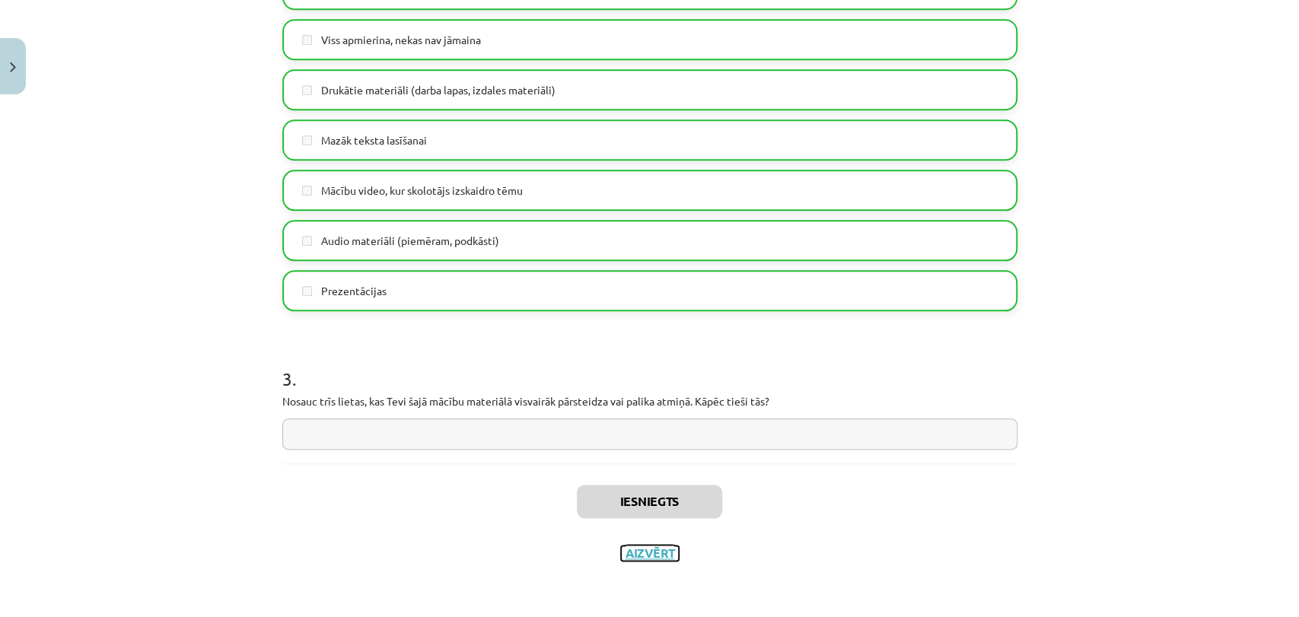
click at [659, 545] on button "Aizvērt" at bounding box center [650, 552] width 58 height 15
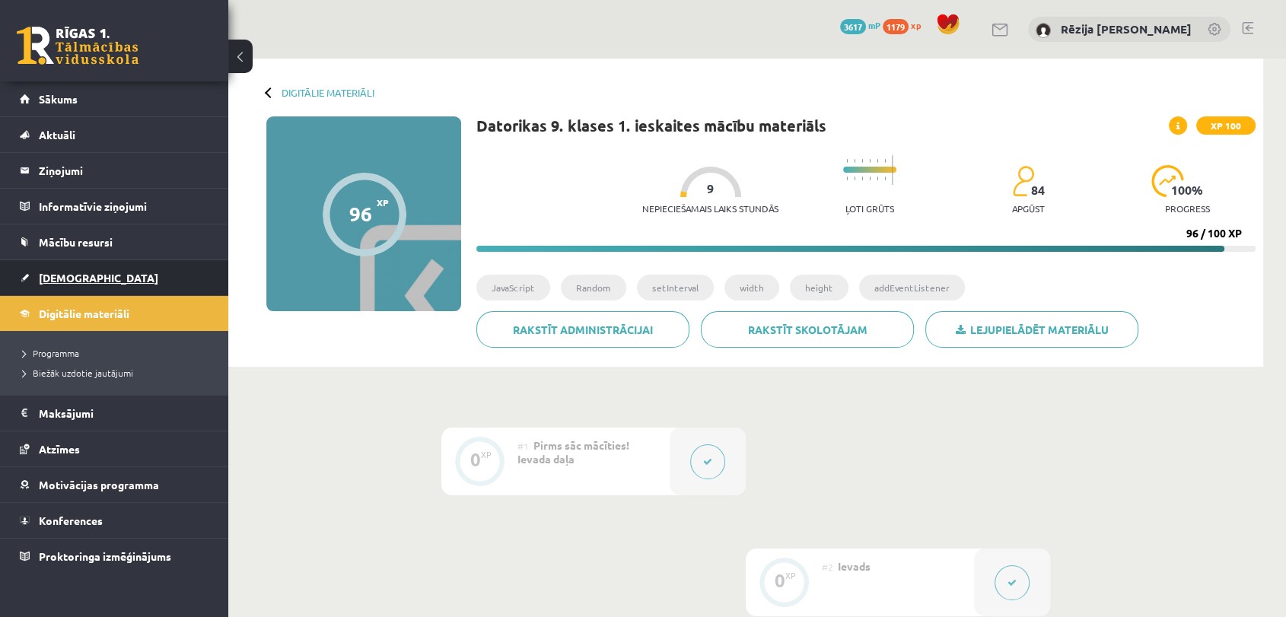
click at [110, 266] on link "[DEMOGRAPHIC_DATA]" at bounding box center [114, 277] width 189 height 35
